Goal: Task Accomplishment & Management: Use online tool/utility

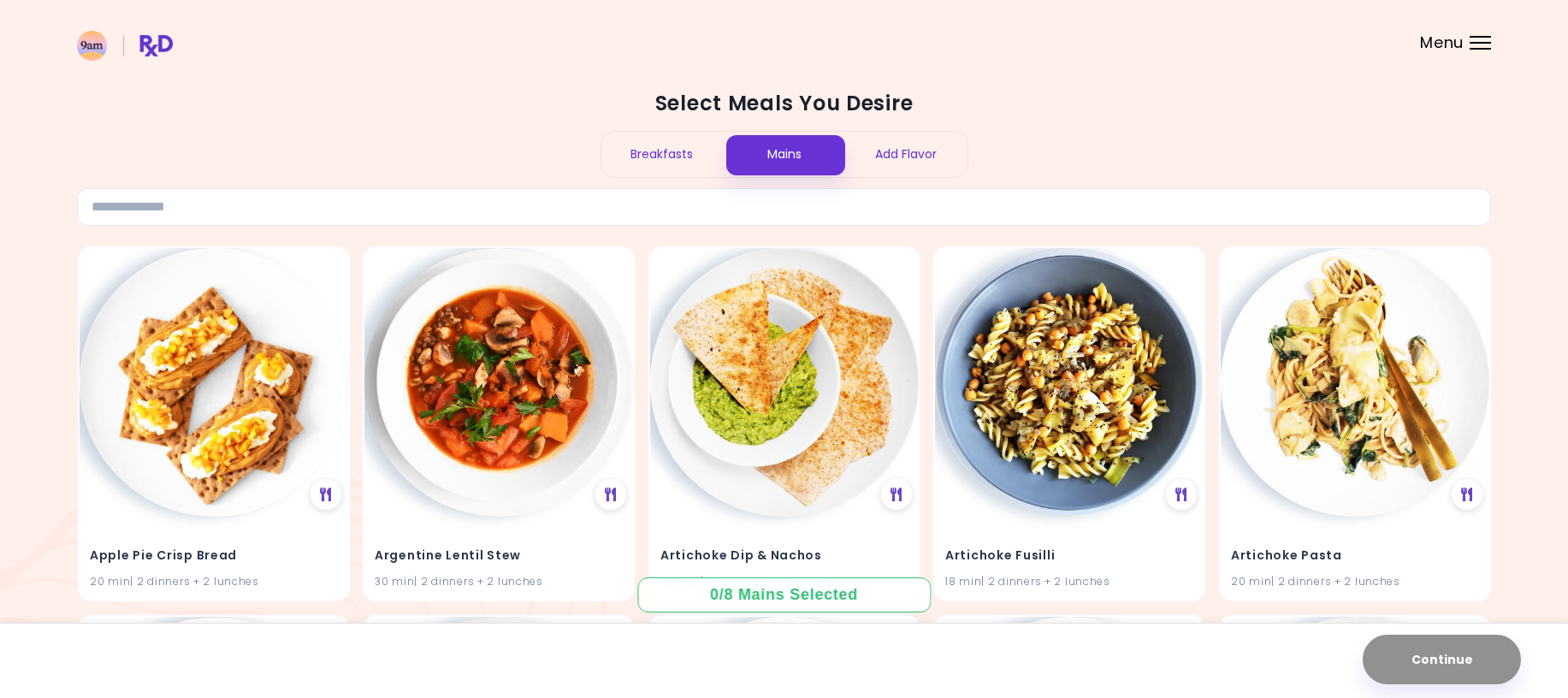
click at [683, 151] on div "Breakfasts" at bounding box center [663, 154] width 123 height 46
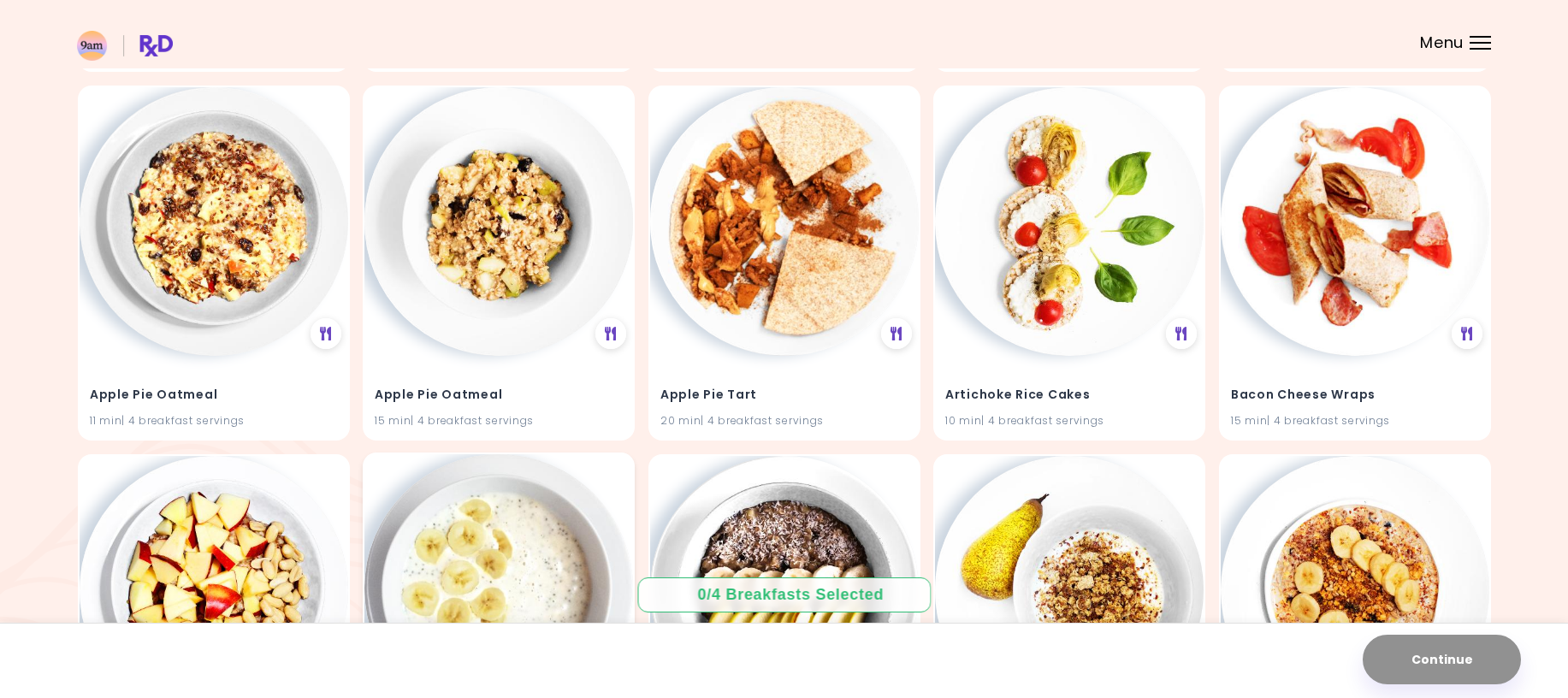
scroll to position [514, 0]
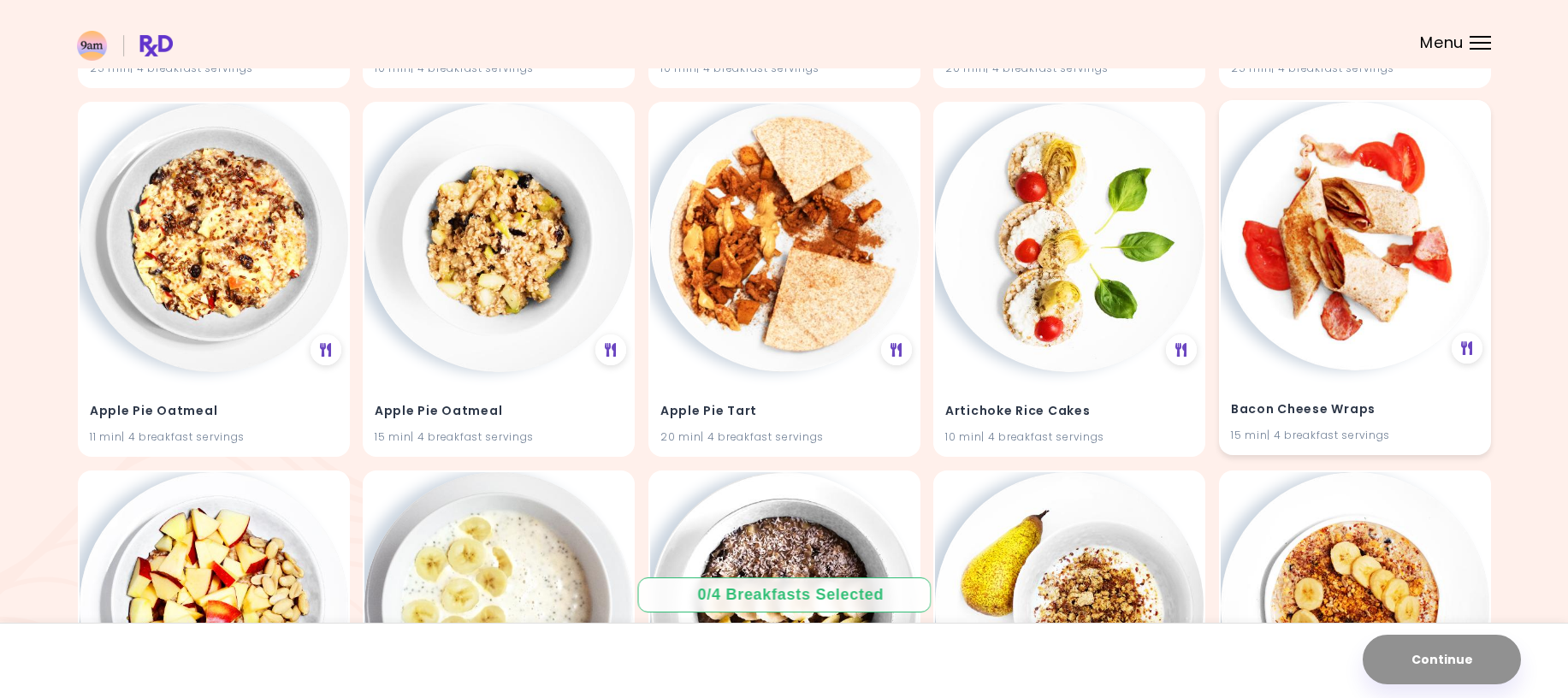
click at [1332, 299] on img at bounding box center [1355, 236] width 269 height 269
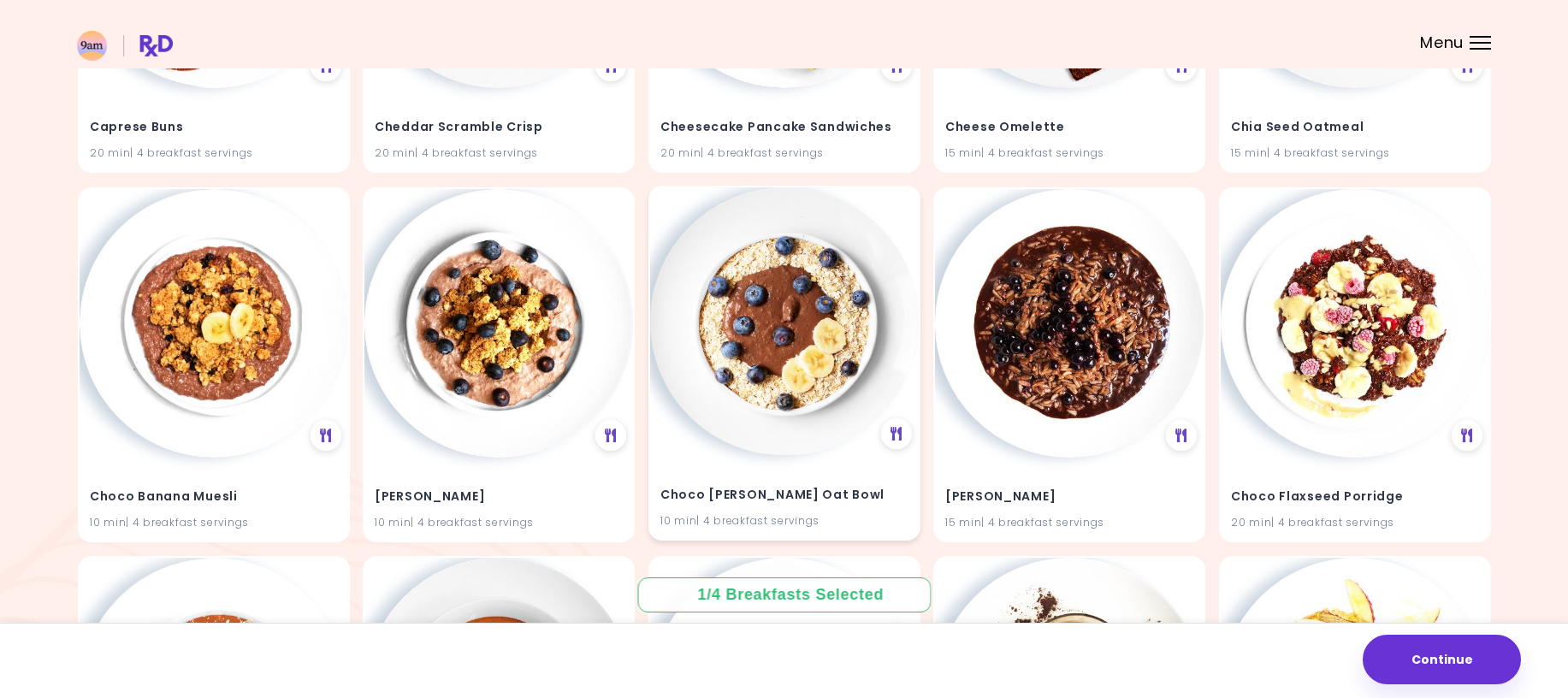
scroll to position [2653, 0]
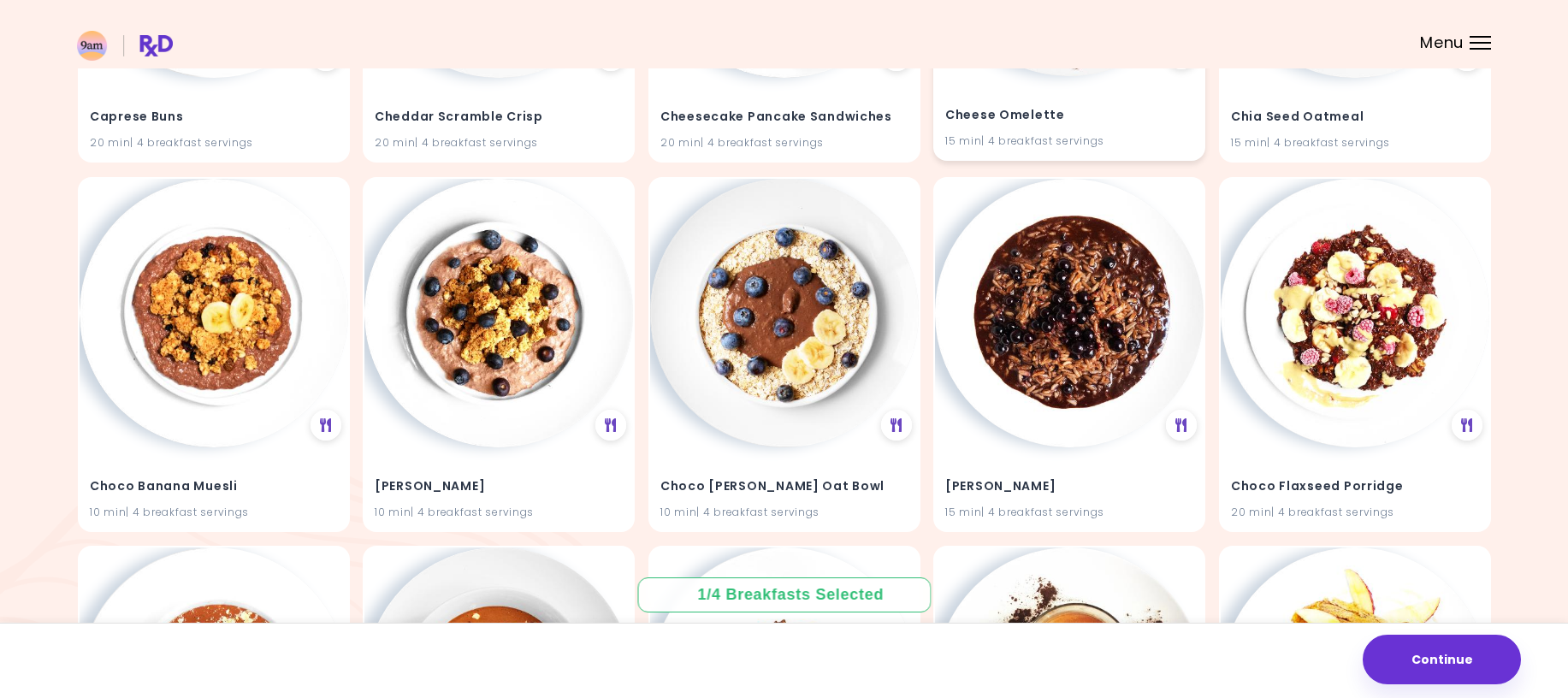
click at [1051, 95] on div "Cheese Omelette 15 min | 4 breakfast servings" at bounding box center [1069, 118] width 269 height 84
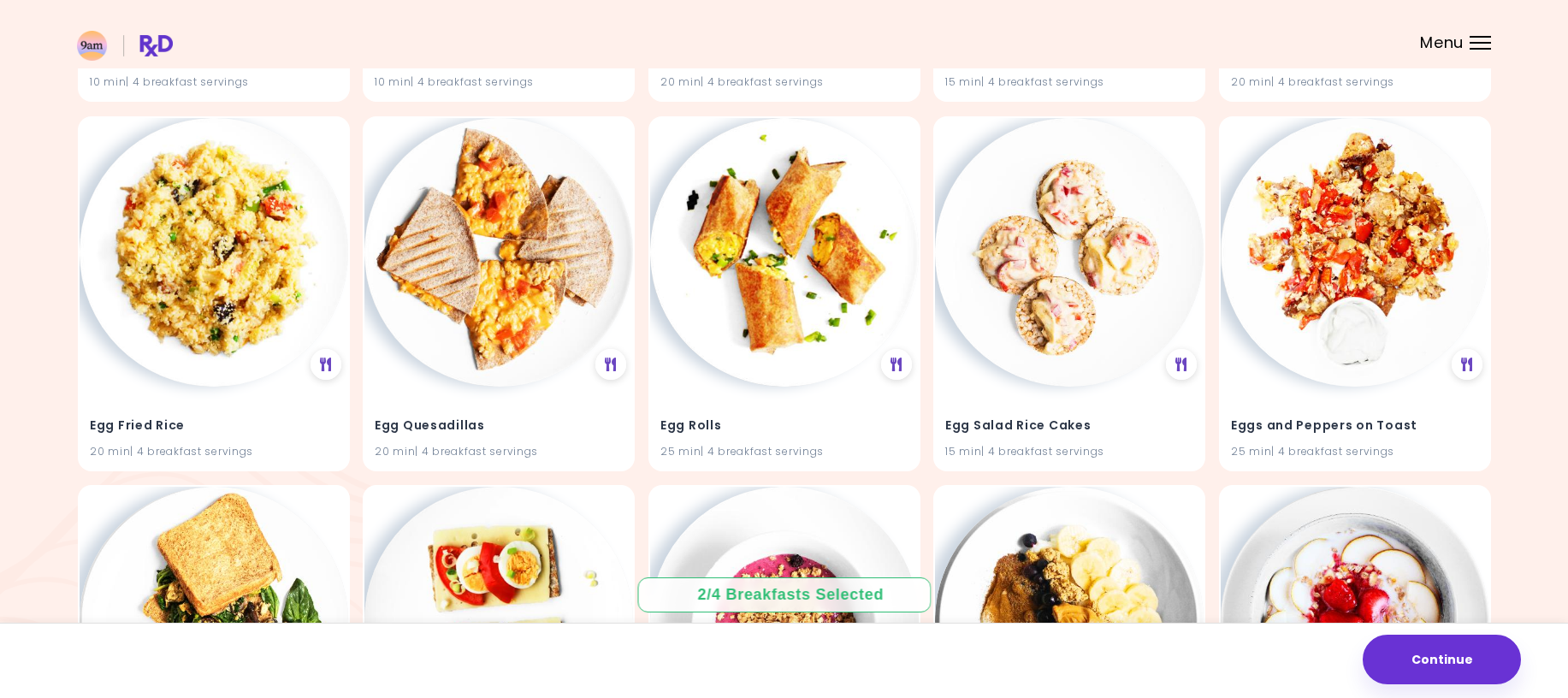
scroll to position [4192, 0]
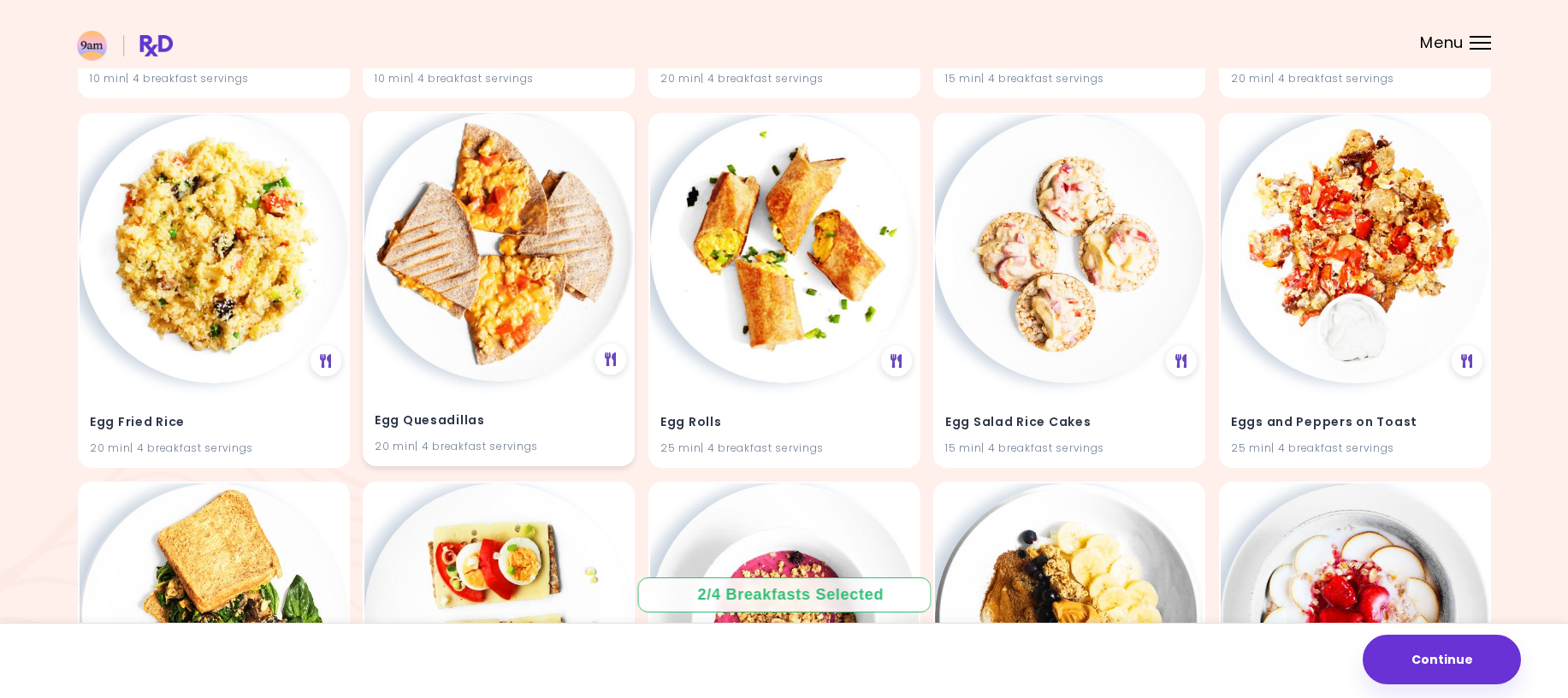
click at [497, 279] on img at bounding box center [499, 248] width 269 height 269
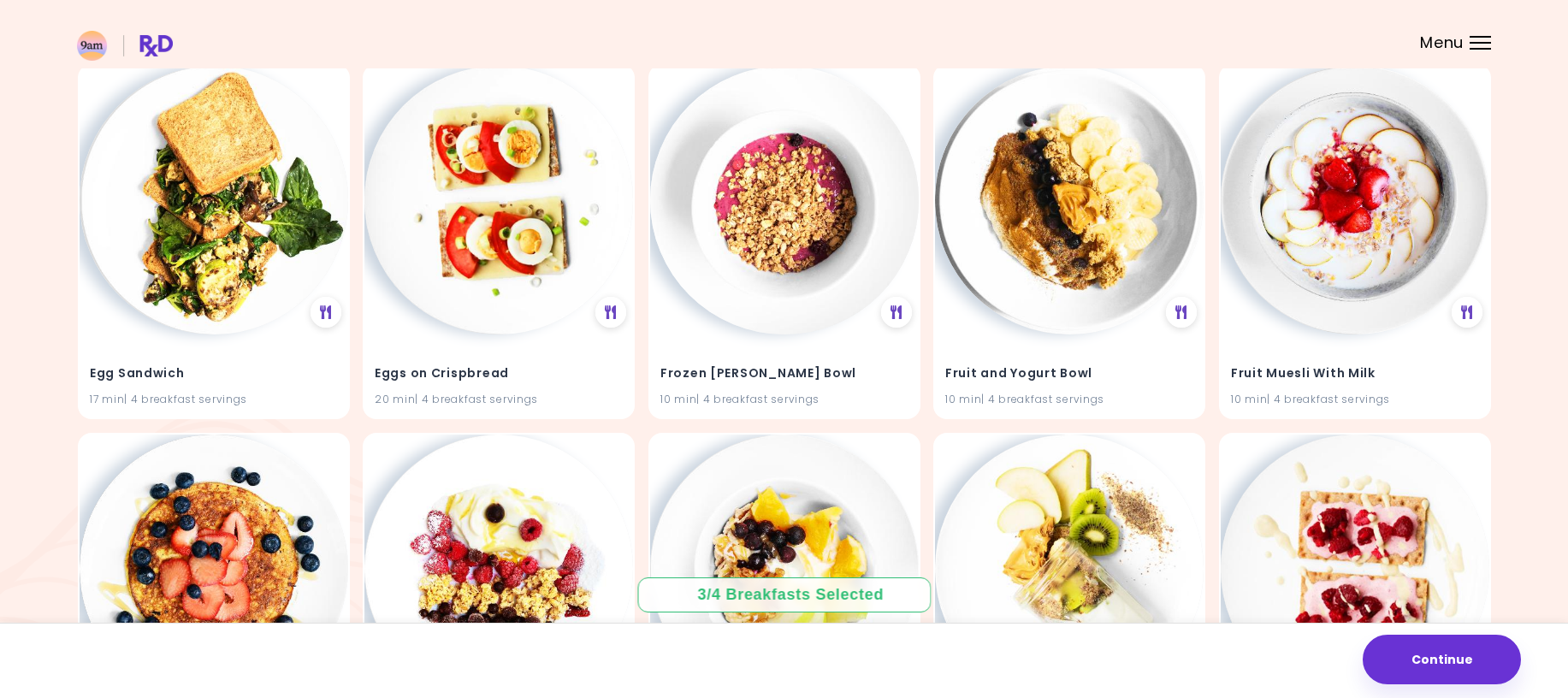
scroll to position [4620, 0]
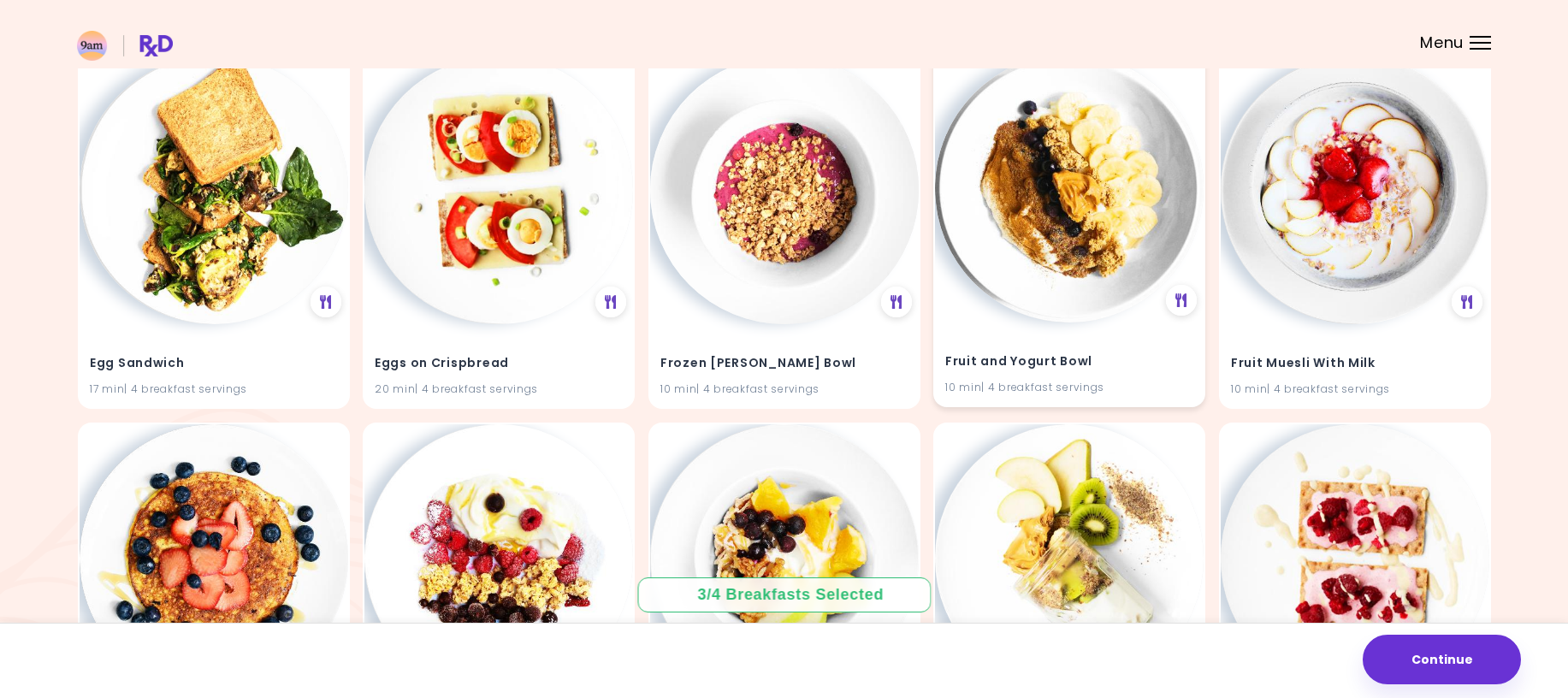
click at [1064, 219] on img at bounding box center [1069, 188] width 269 height 269
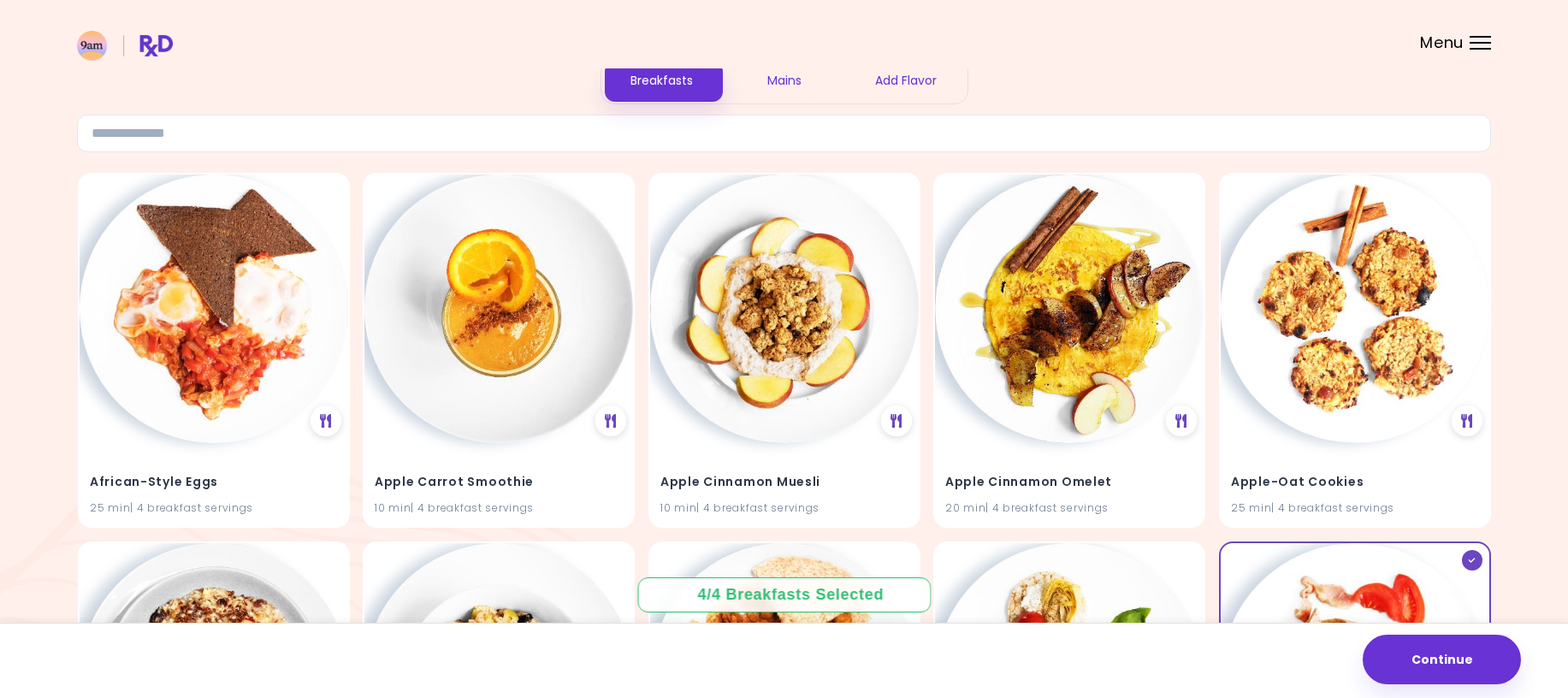
scroll to position [0, 0]
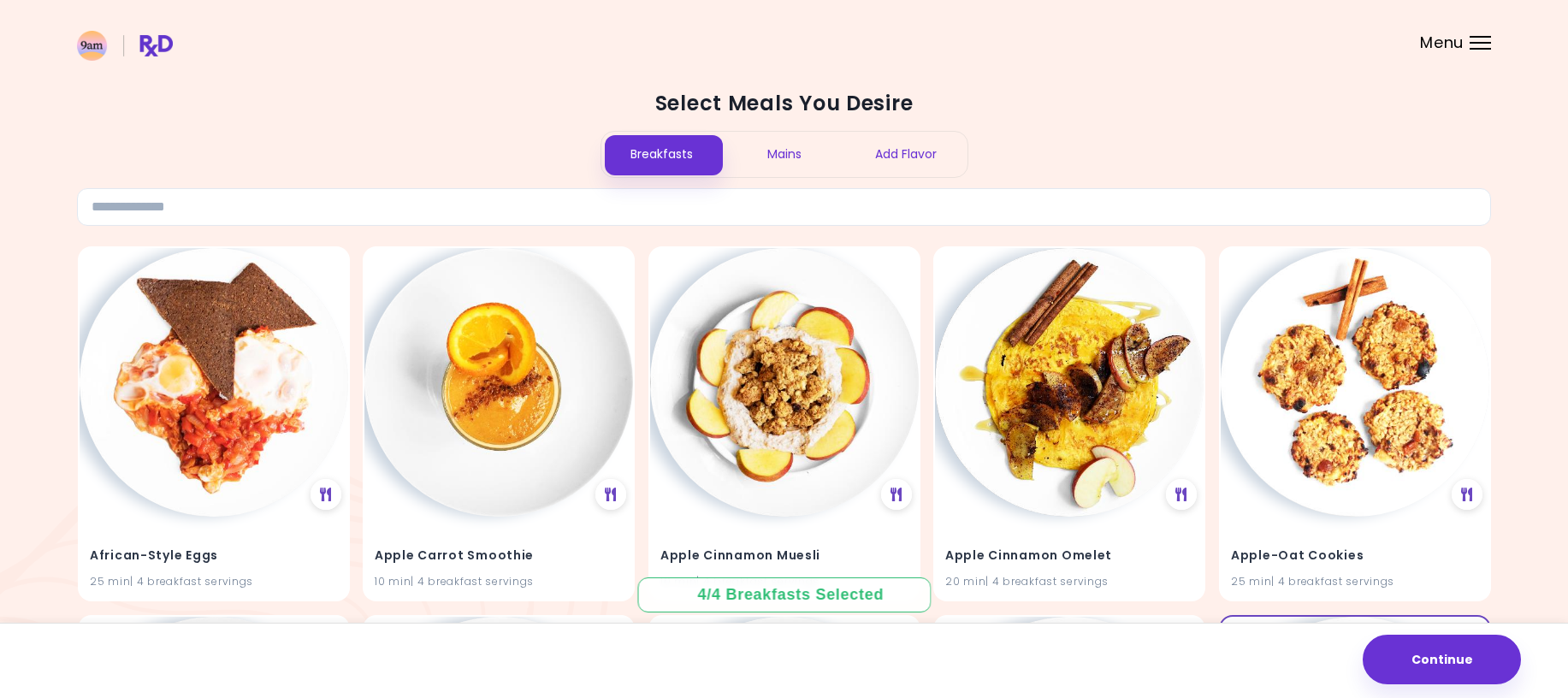
click at [782, 153] on div "Mains" at bounding box center [784, 154] width 123 height 46
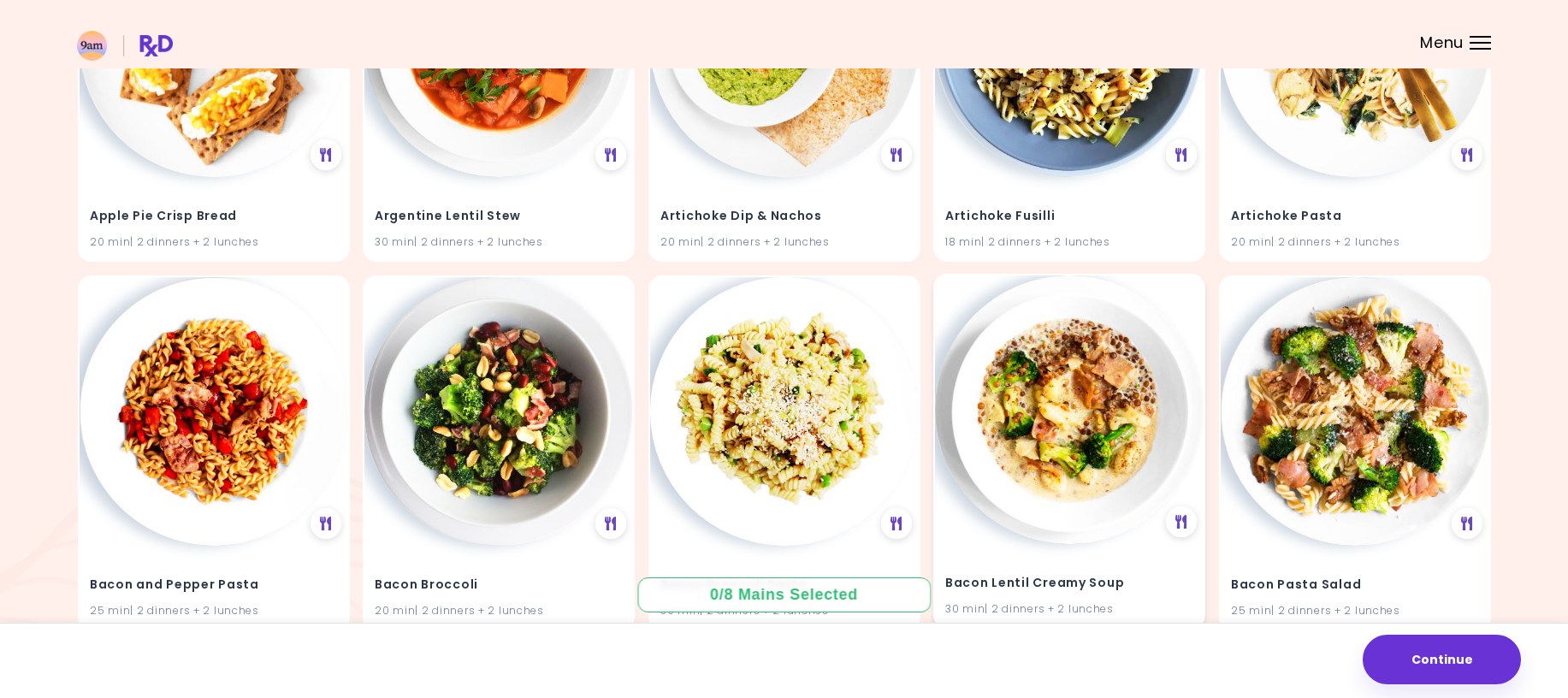
scroll to position [256, 0]
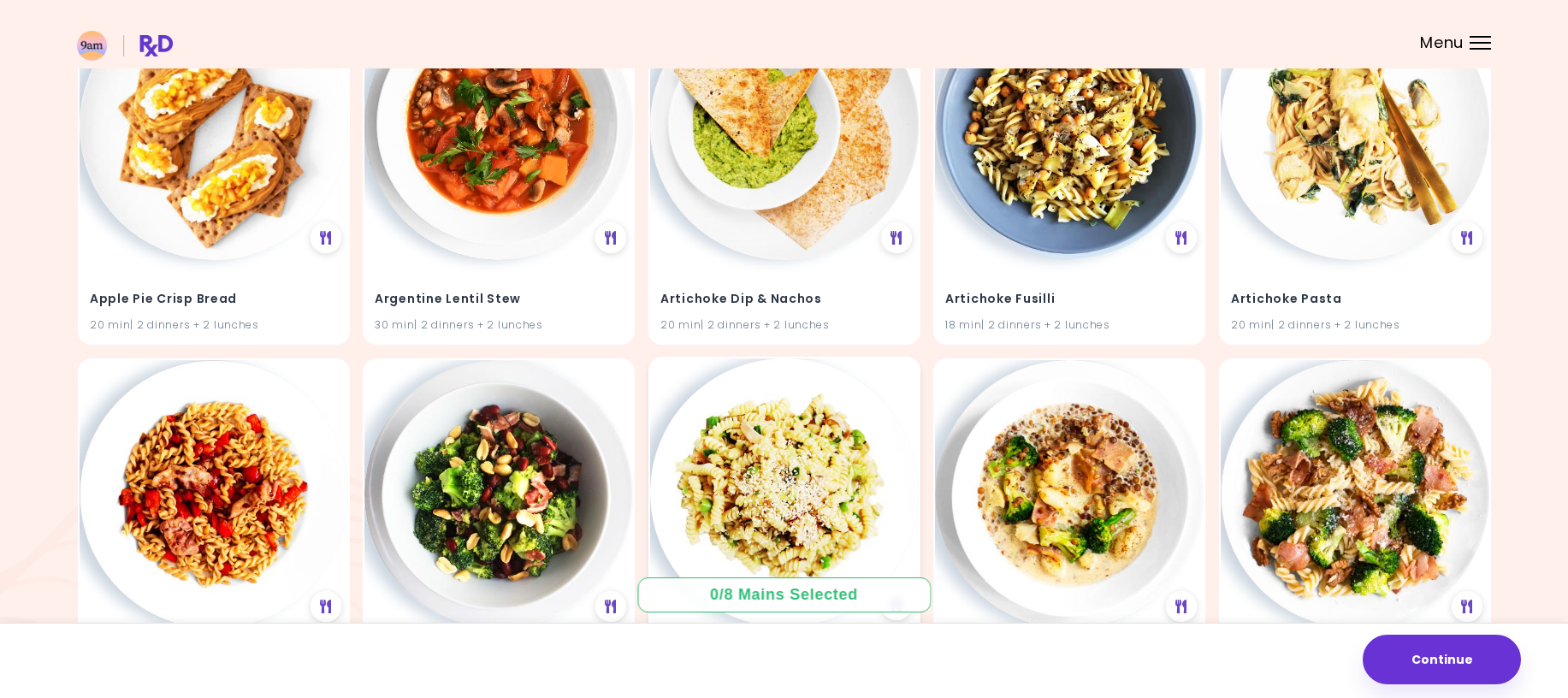
click at [804, 493] on img at bounding box center [784, 493] width 269 height 269
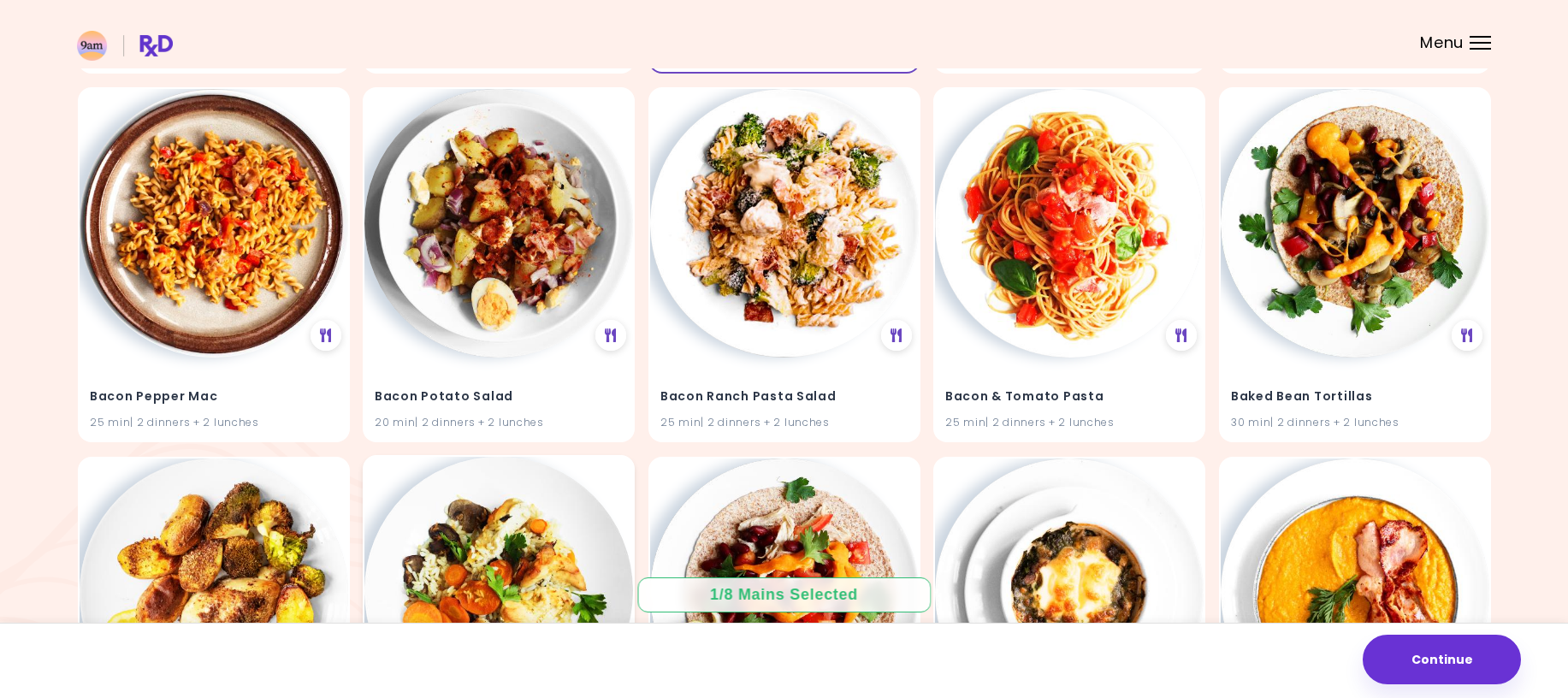
scroll to position [941, 0]
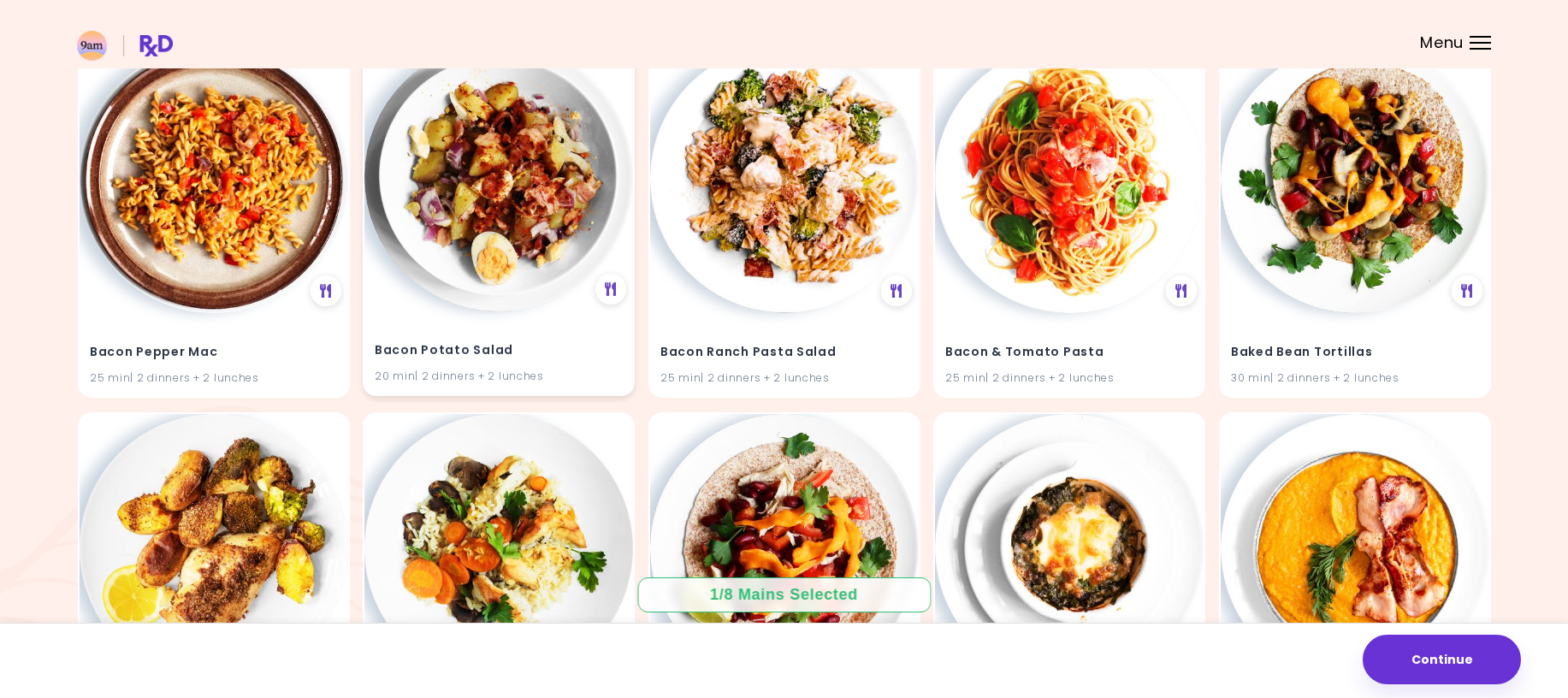
click at [493, 202] on img at bounding box center [499, 177] width 269 height 269
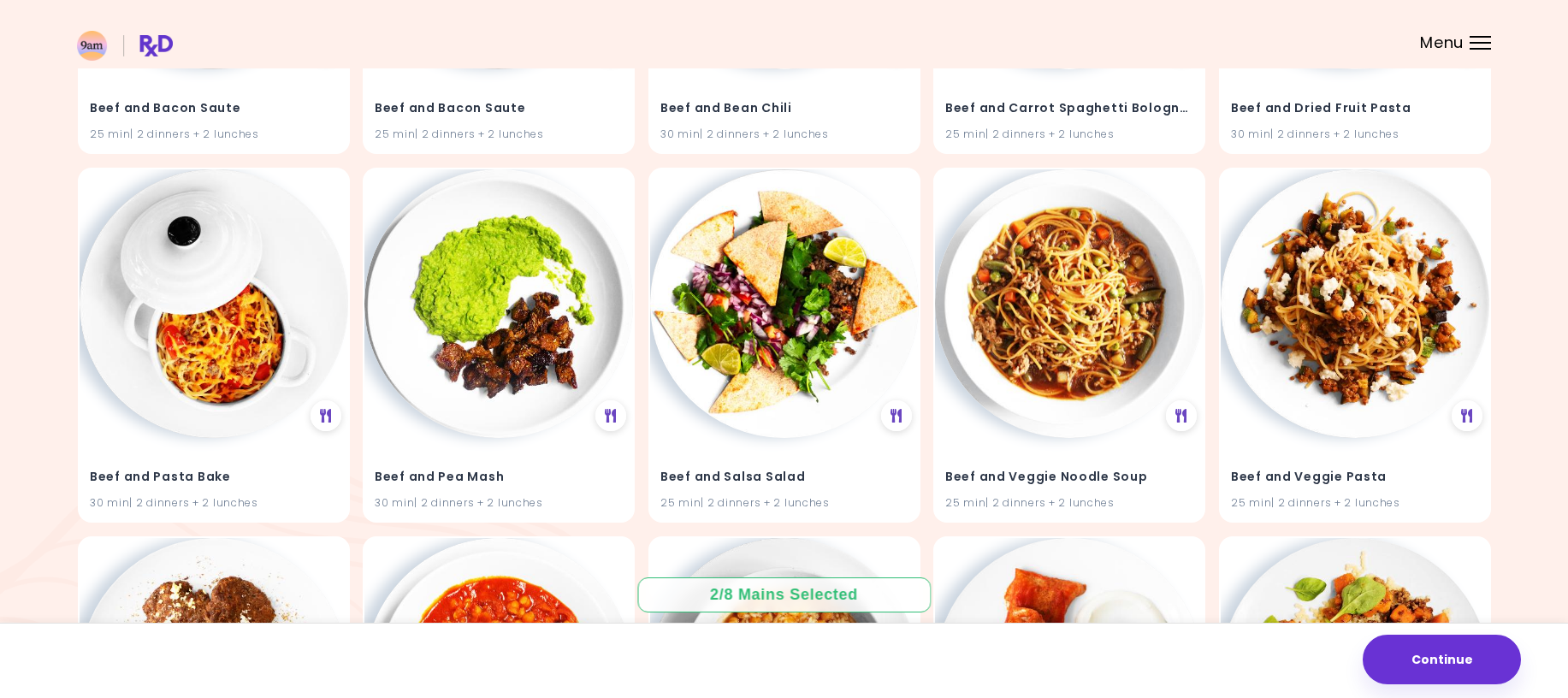
scroll to position [4535, 0]
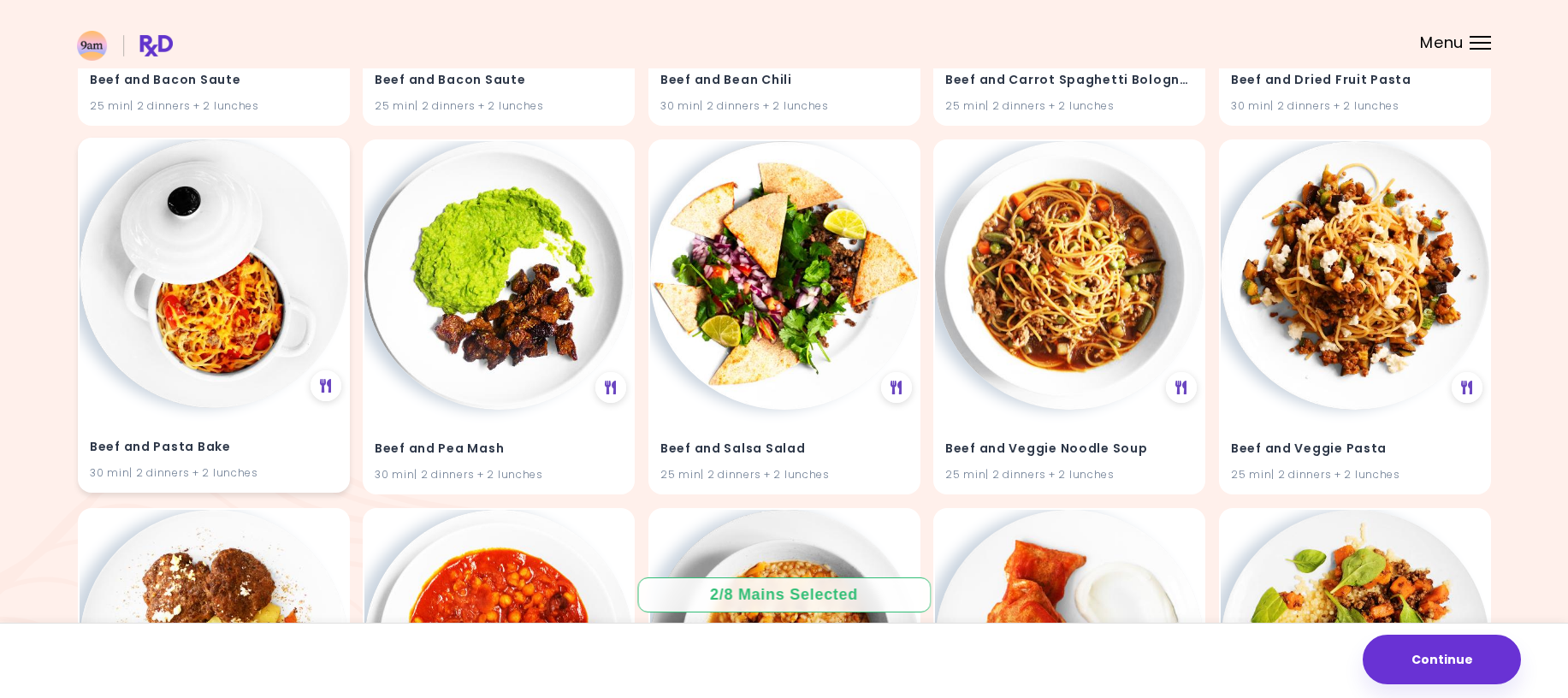
click at [220, 351] on img at bounding box center [214, 274] width 269 height 269
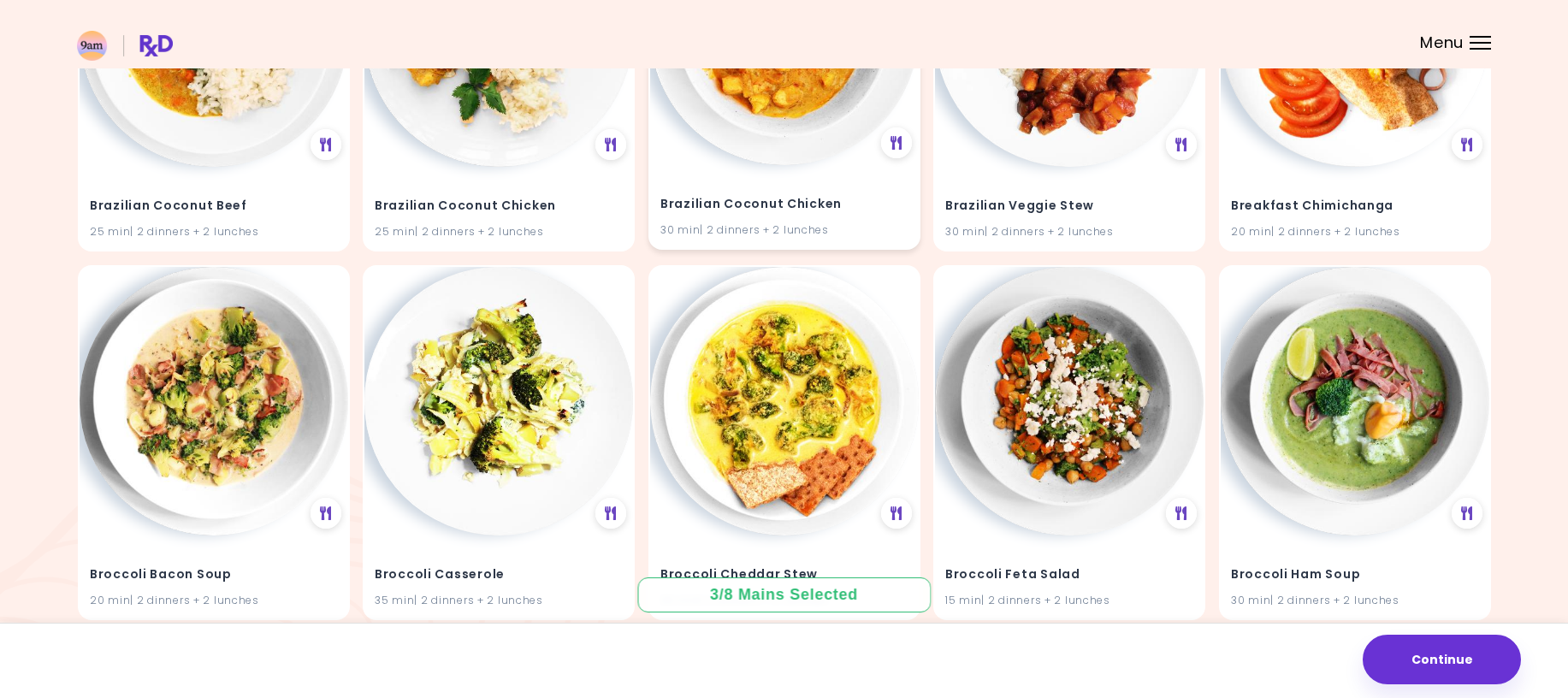
scroll to position [8641, 0]
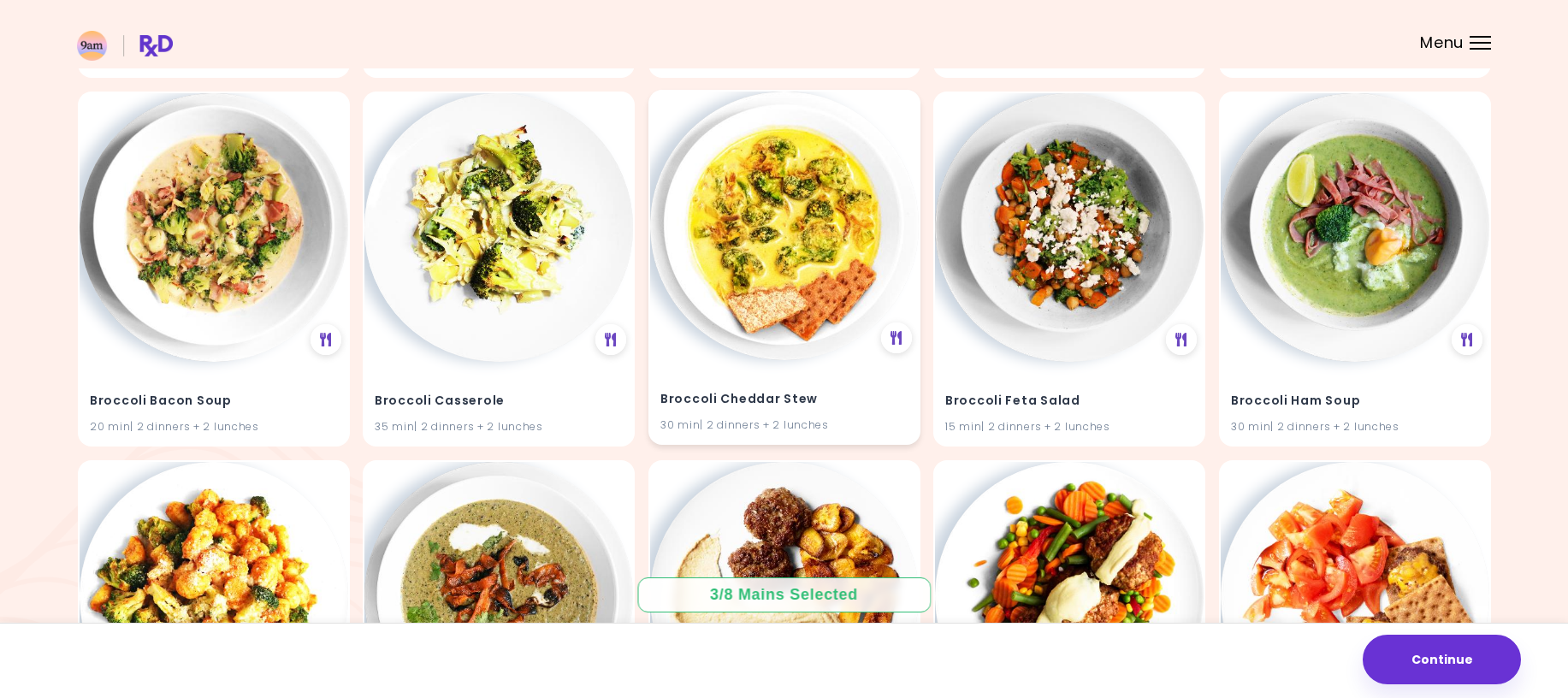
click at [764, 239] on img at bounding box center [784, 226] width 269 height 269
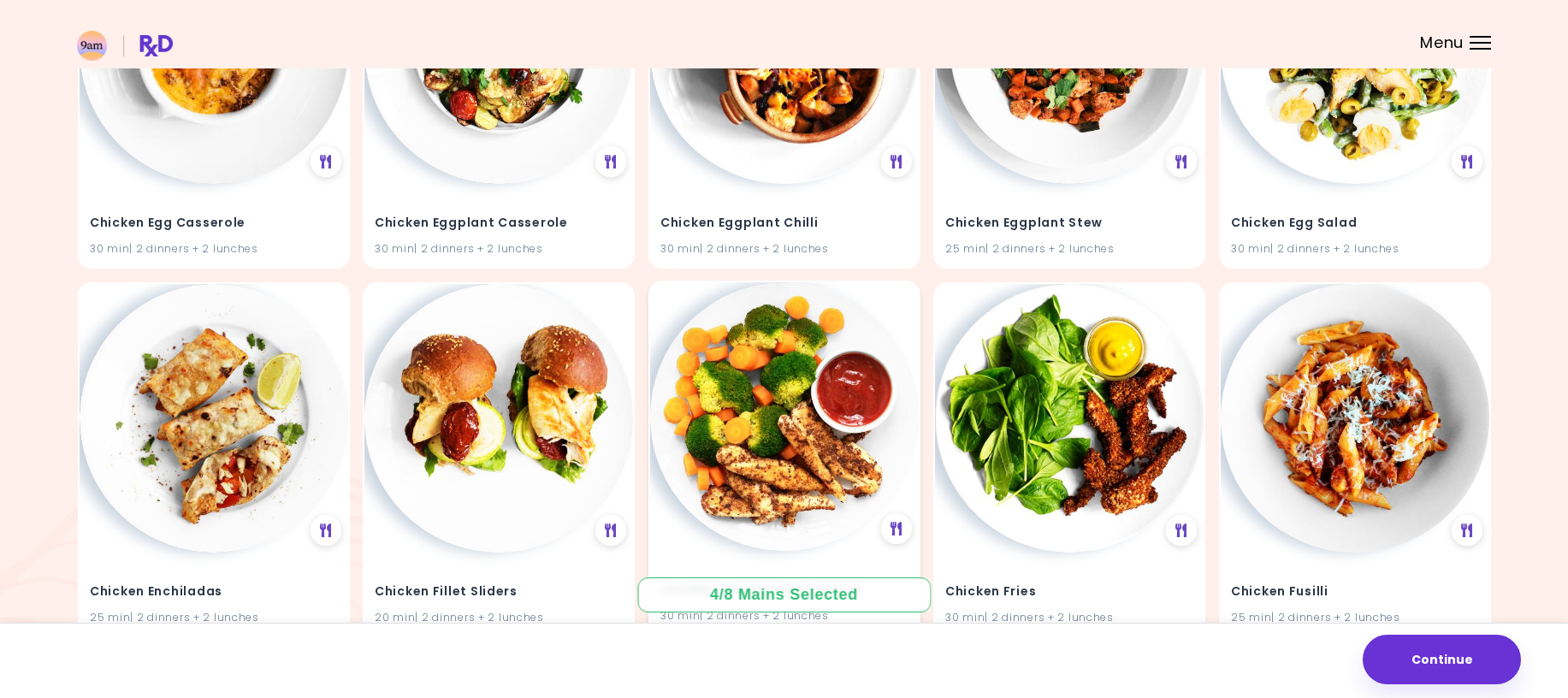
scroll to position [14545, 0]
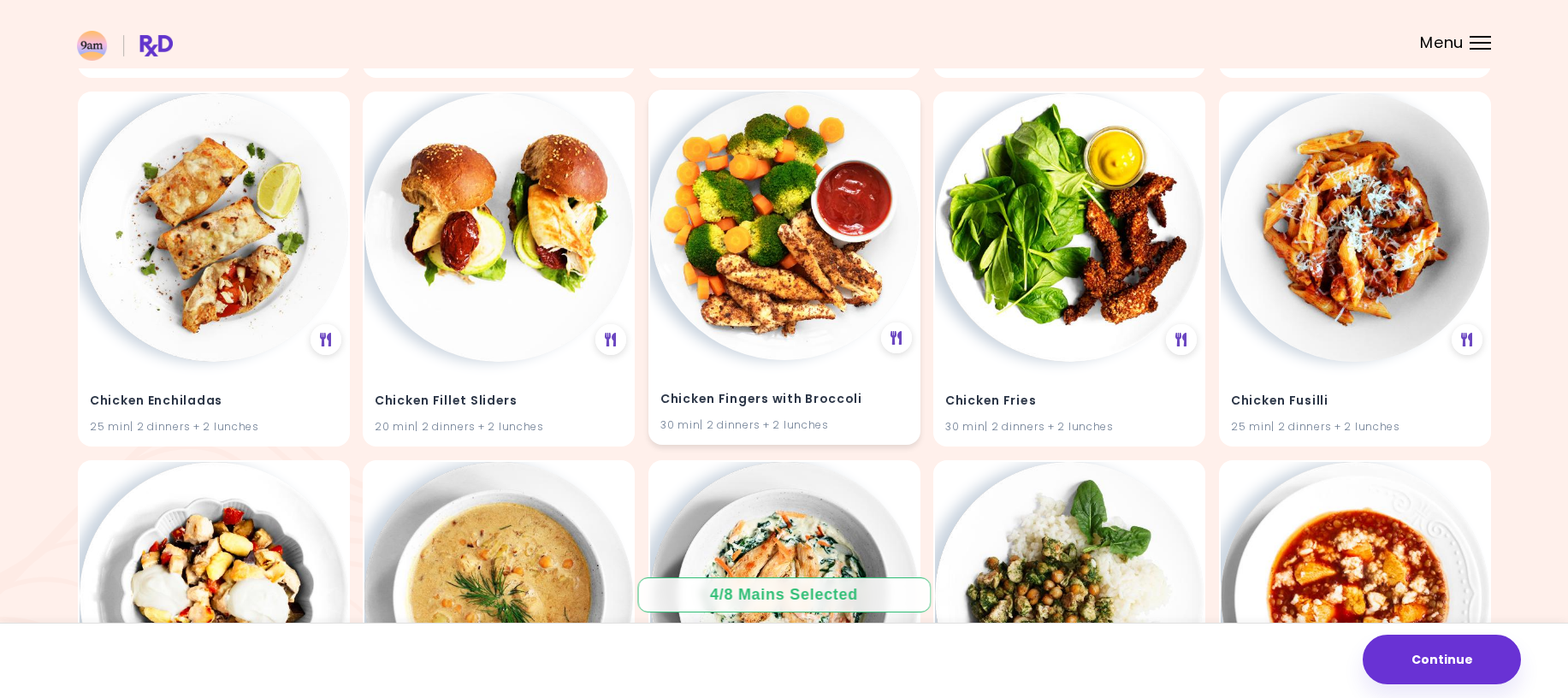
click at [721, 299] on img at bounding box center [784, 226] width 269 height 269
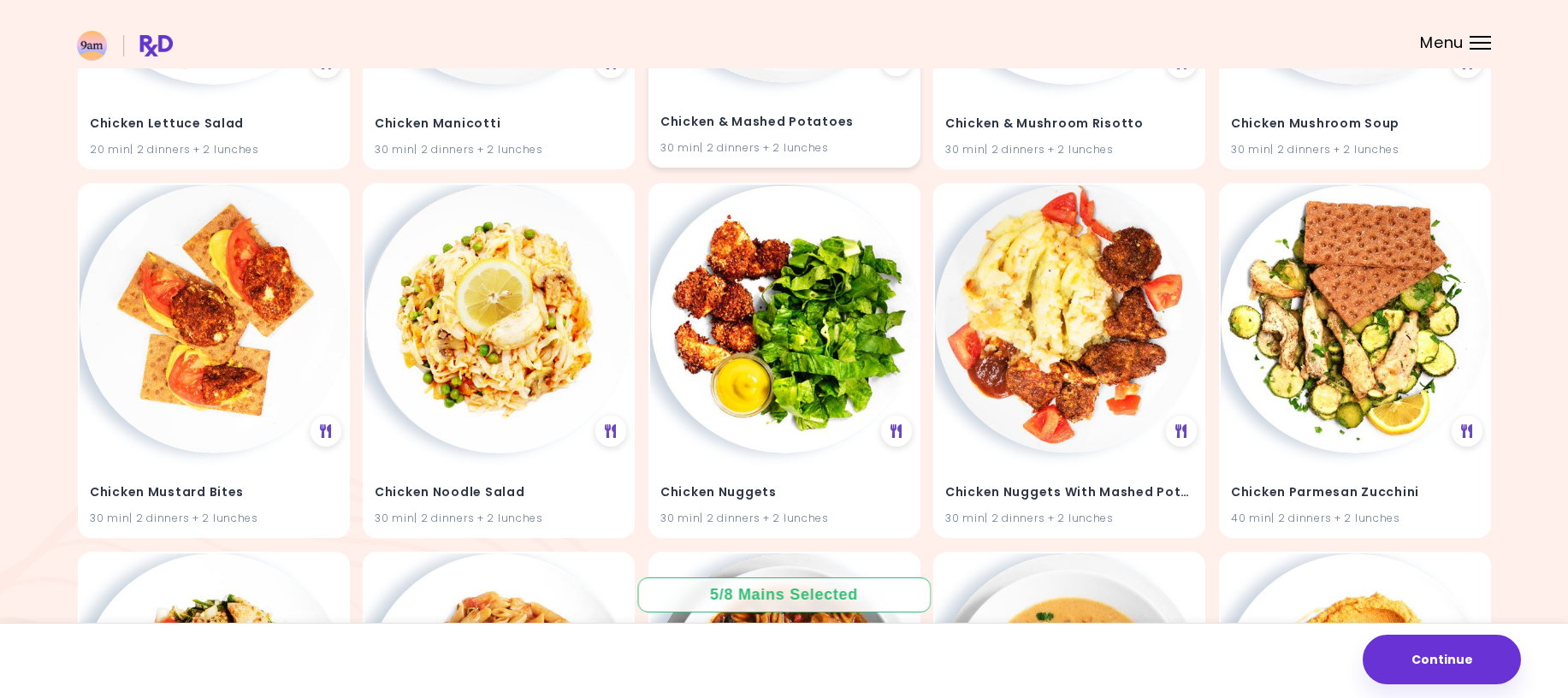
scroll to position [15657, 0]
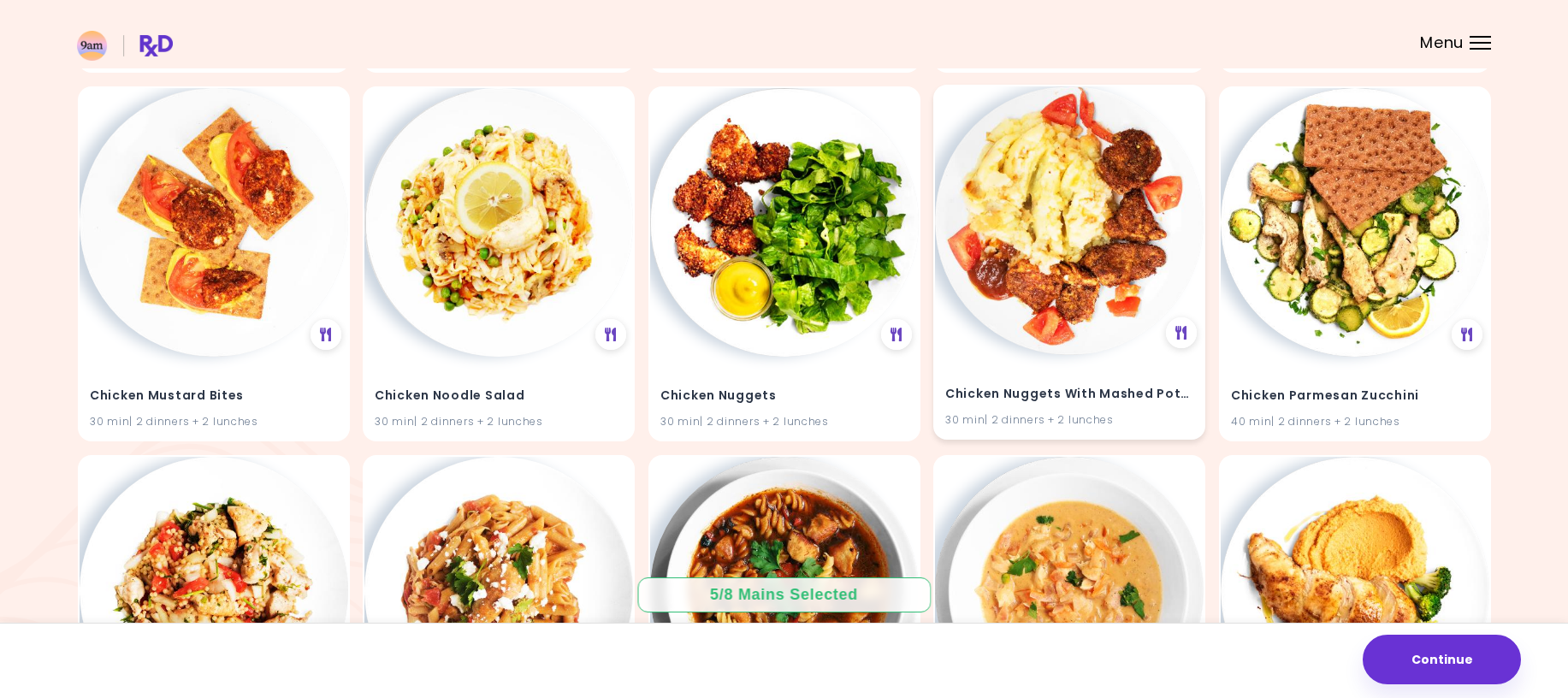
click at [981, 264] on img at bounding box center [1069, 221] width 269 height 269
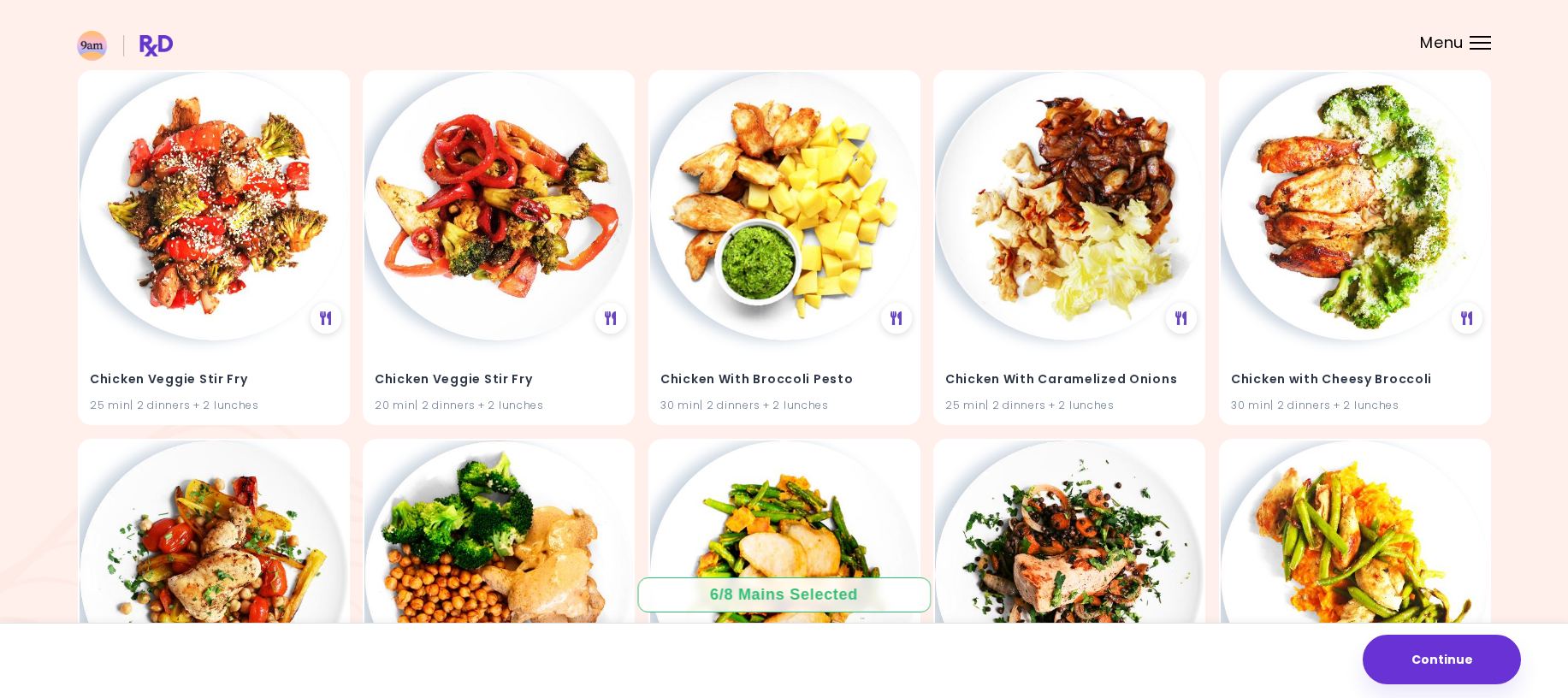
scroll to position [18138, 0]
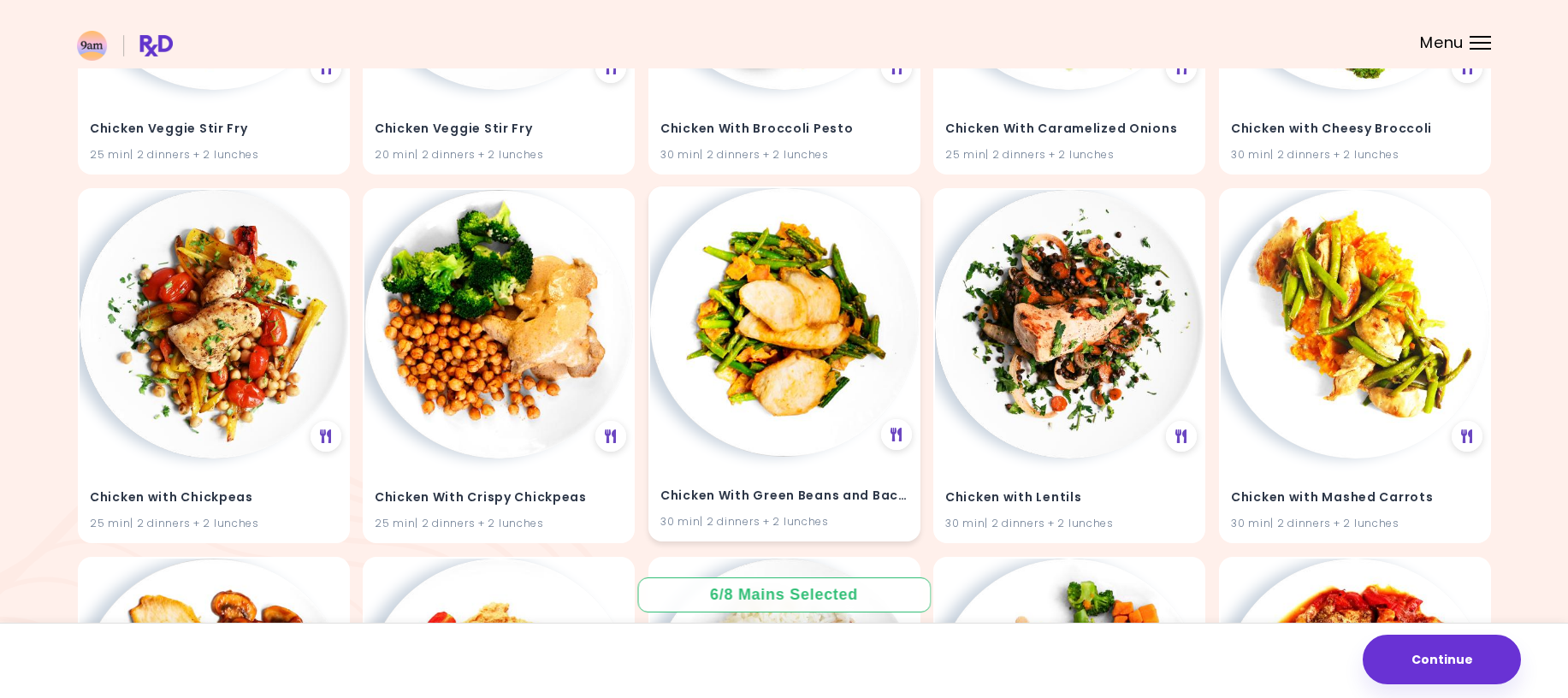
click at [801, 326] on img at bounding box center [784, 323] width 269 height 269
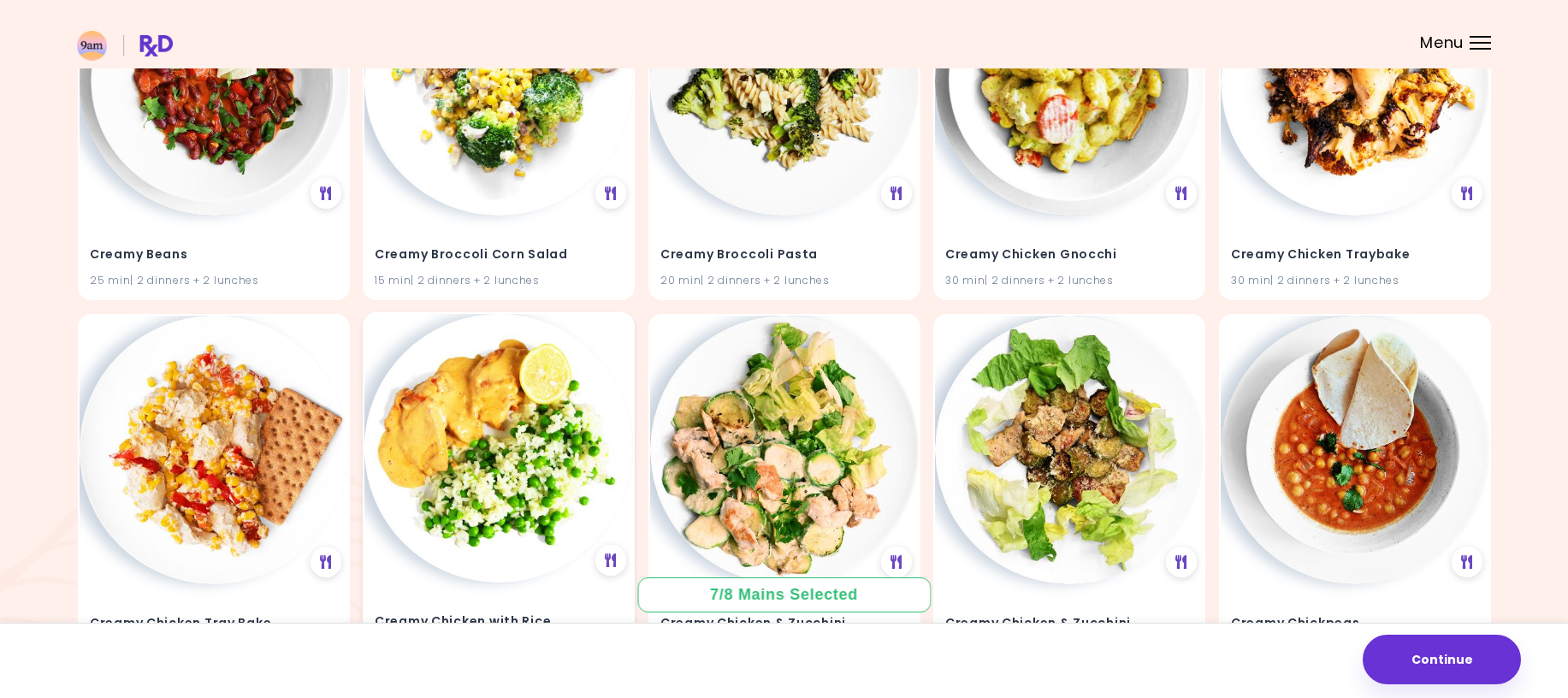
scroll to position [22672, 0]
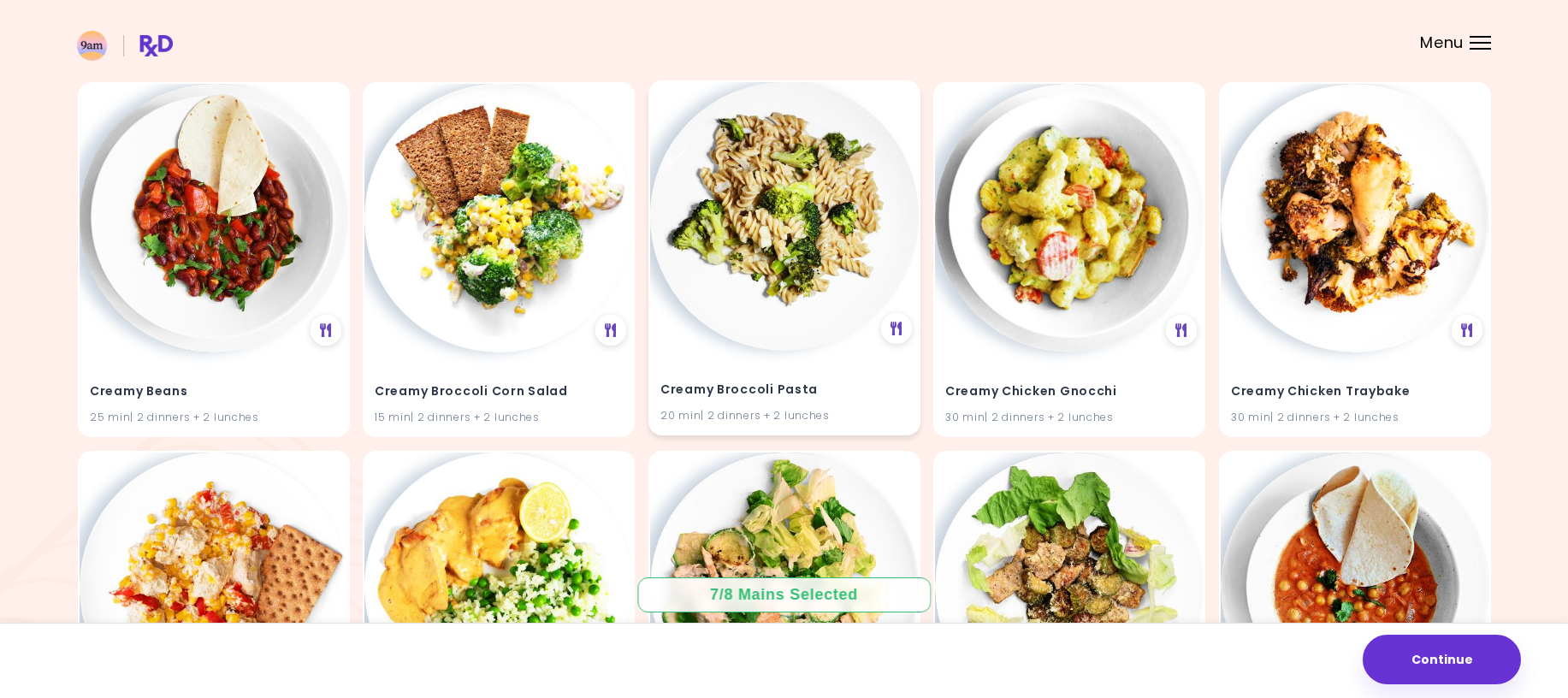
click at [744, 220] on img at bounding box center [784, 216] width 269 height 269
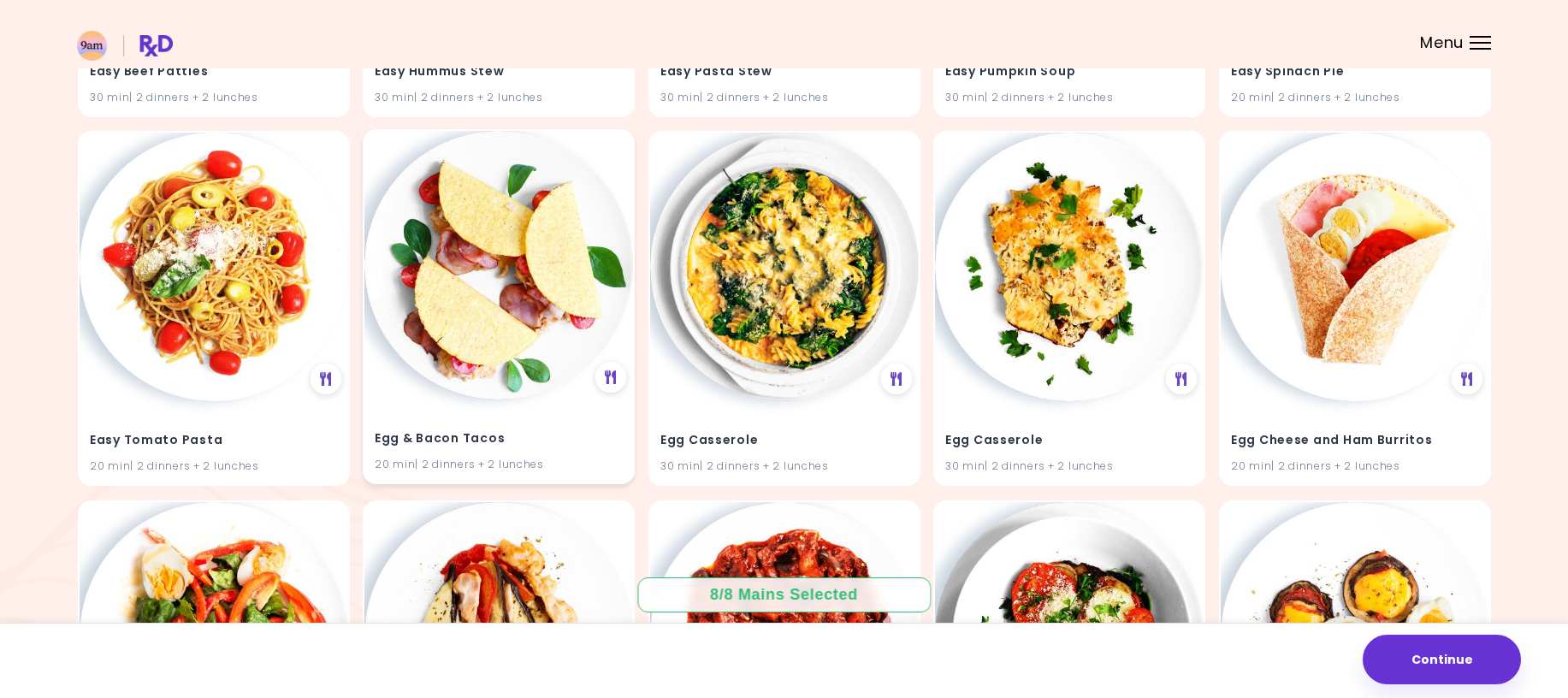
scroll to position [26094, 0]
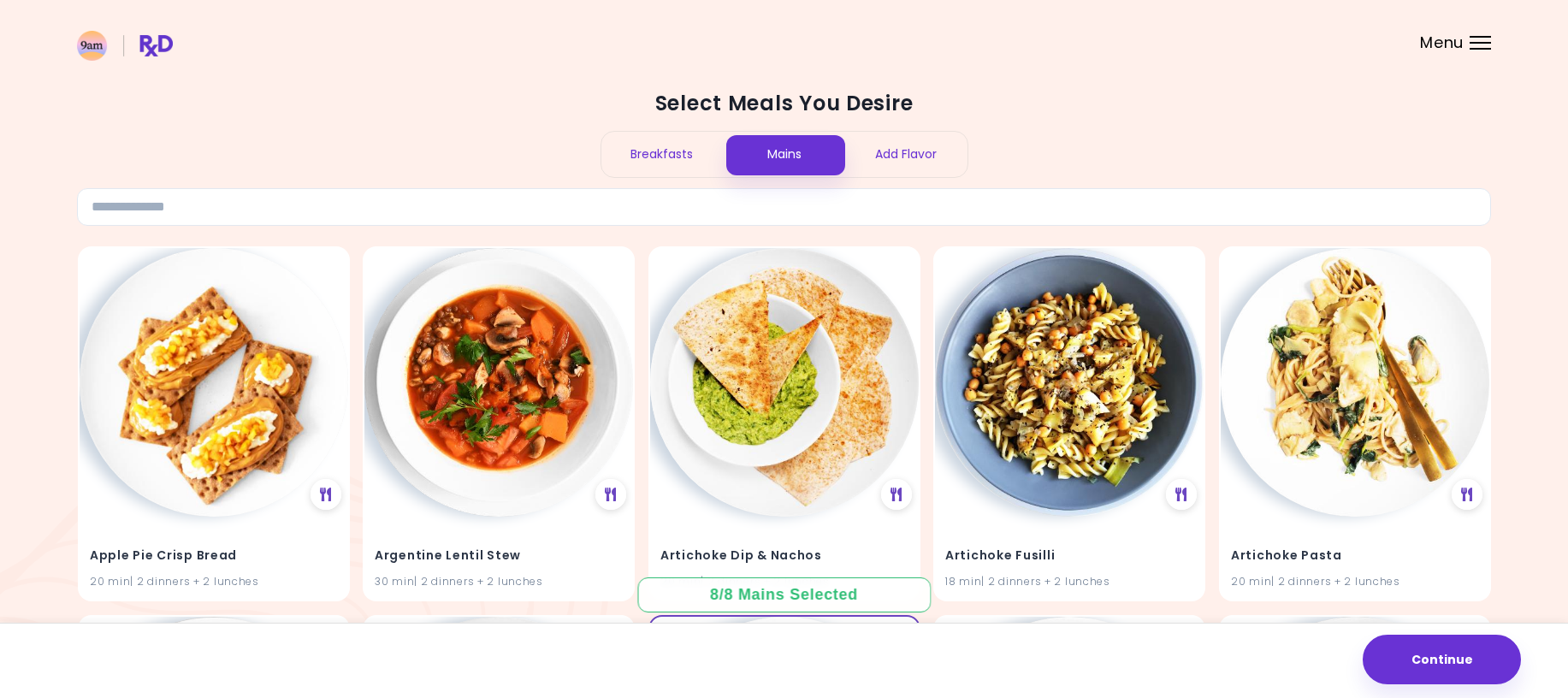
click at [900, 153] on div "Add Flavor" at bounding box center [906, 154] width 123 height 46
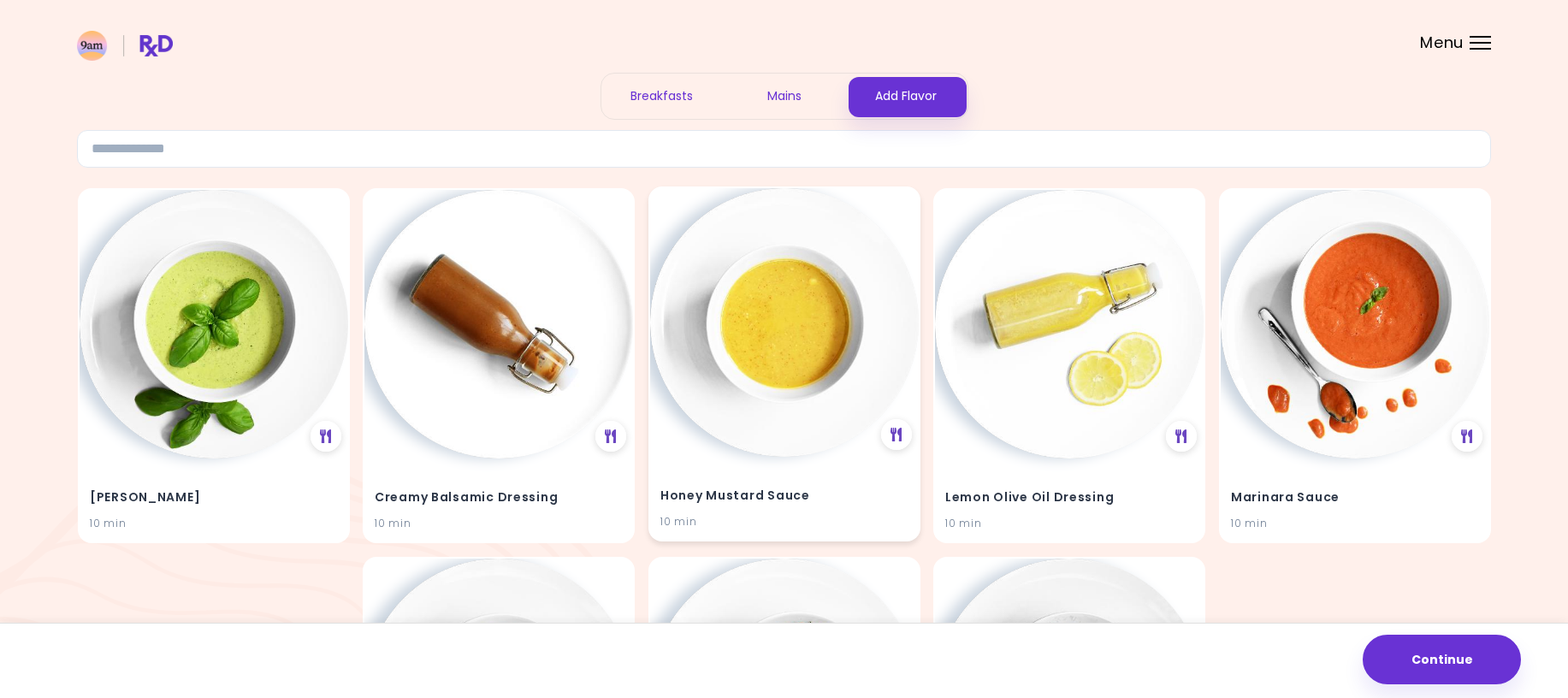
scroll to position [172, 0]
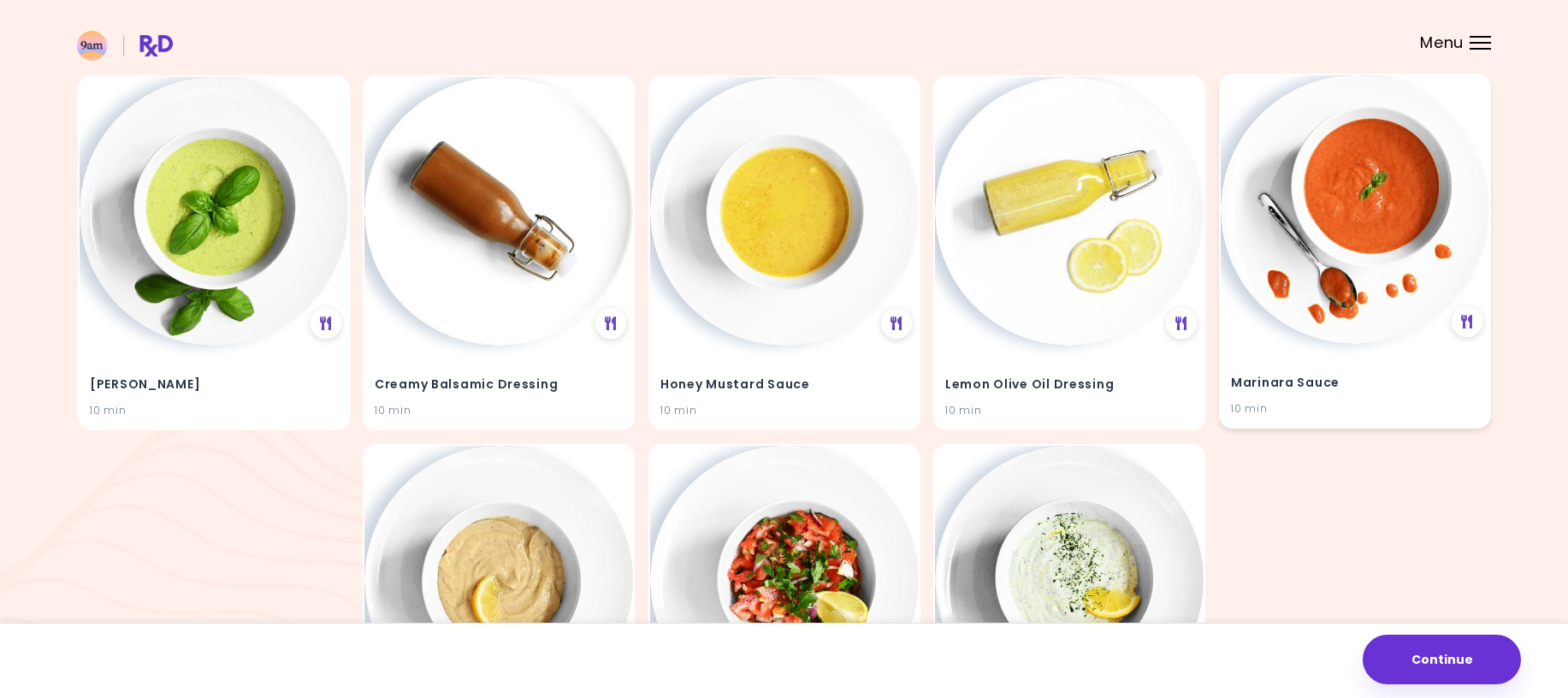
click at [1408, 260] on img at bounding box center [1355, 210] width 269 height 269
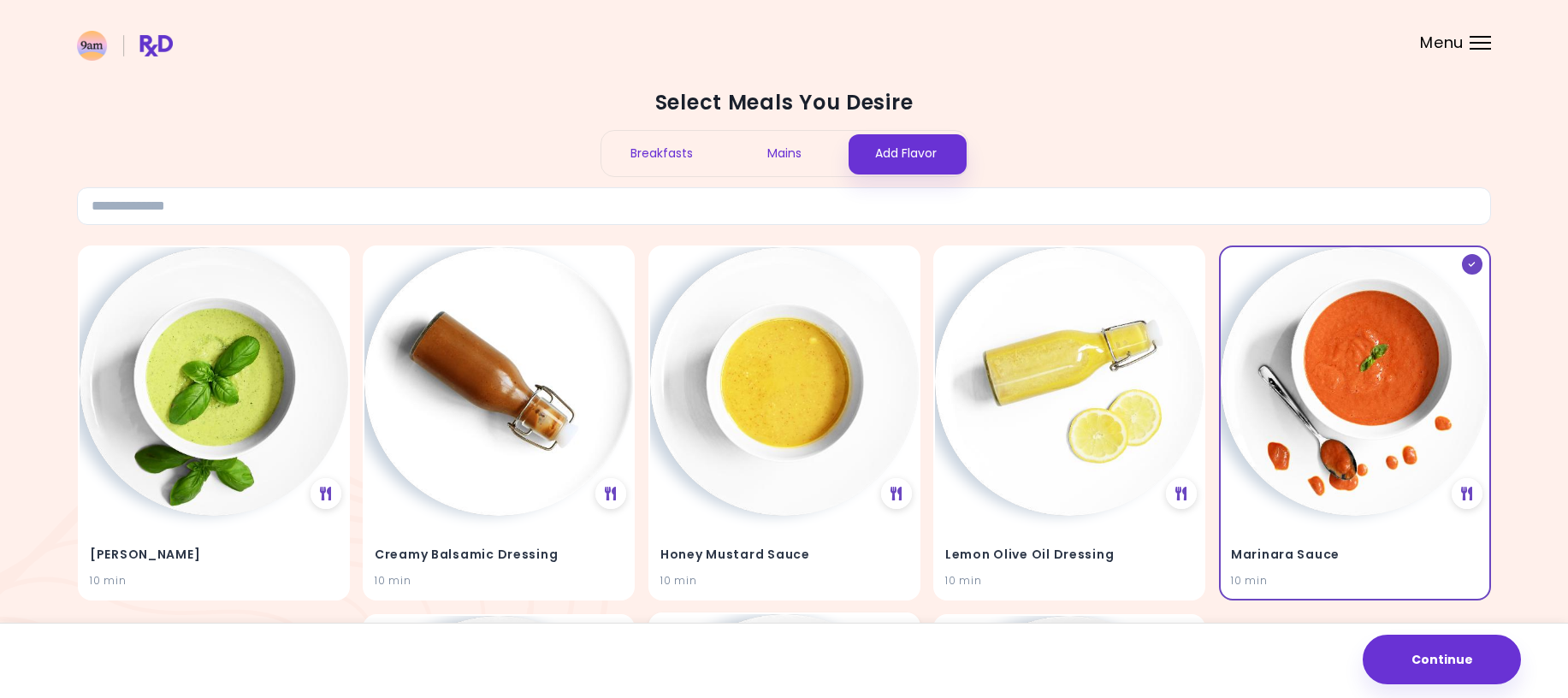
scroll to position [0, 0]
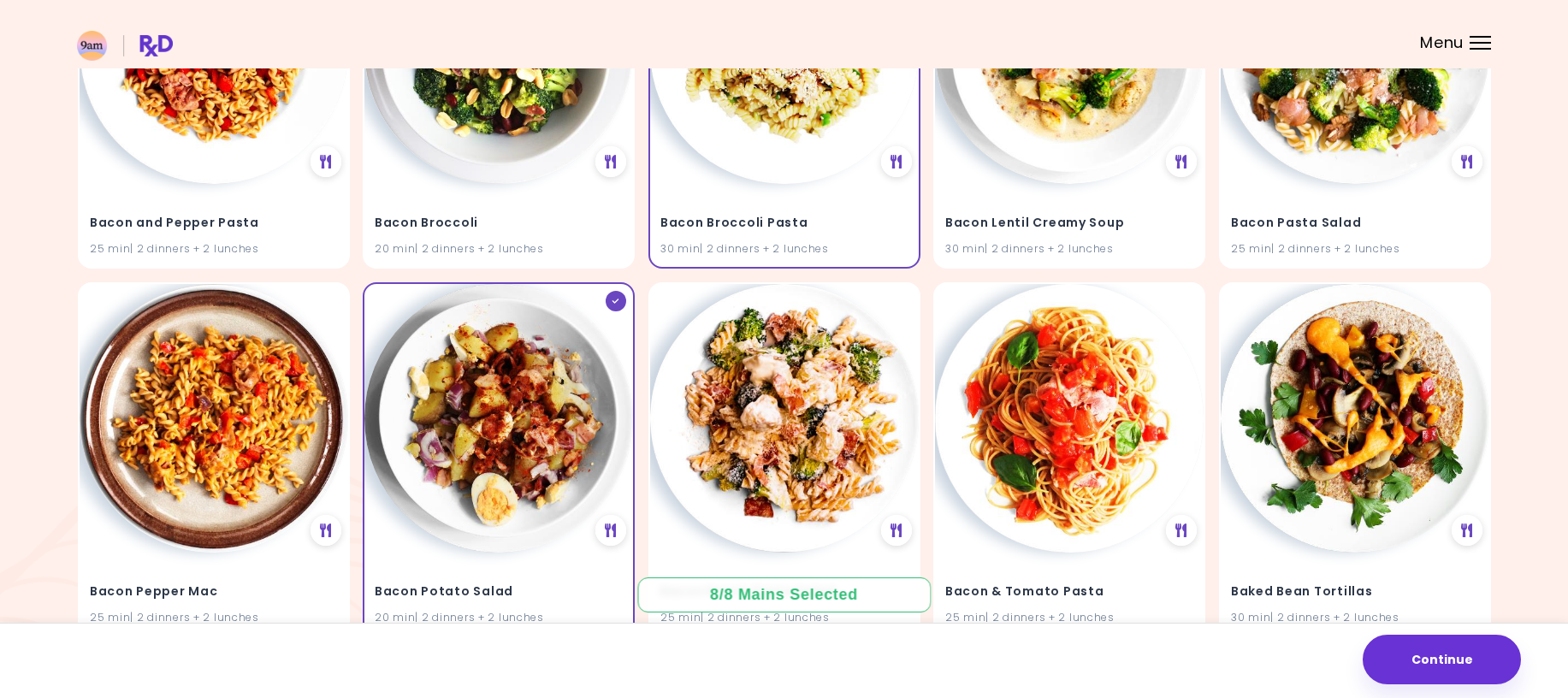
scroll to position [770, 0]
